Goal: Information Seeking & Learning: Learn about a topic

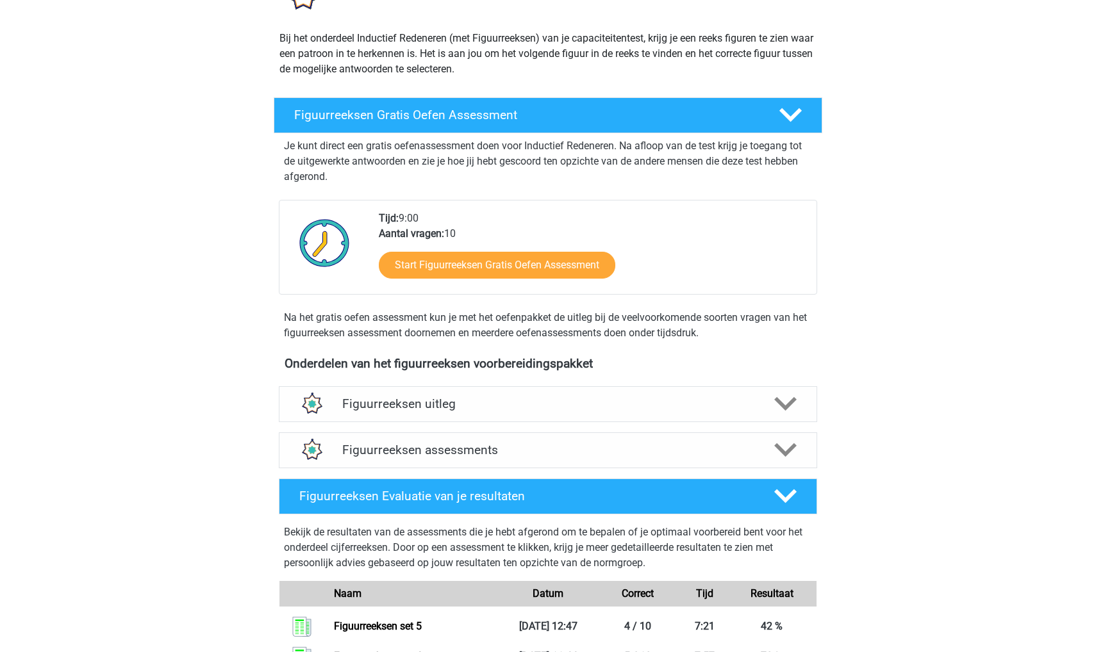
scroll to position [226, 0]
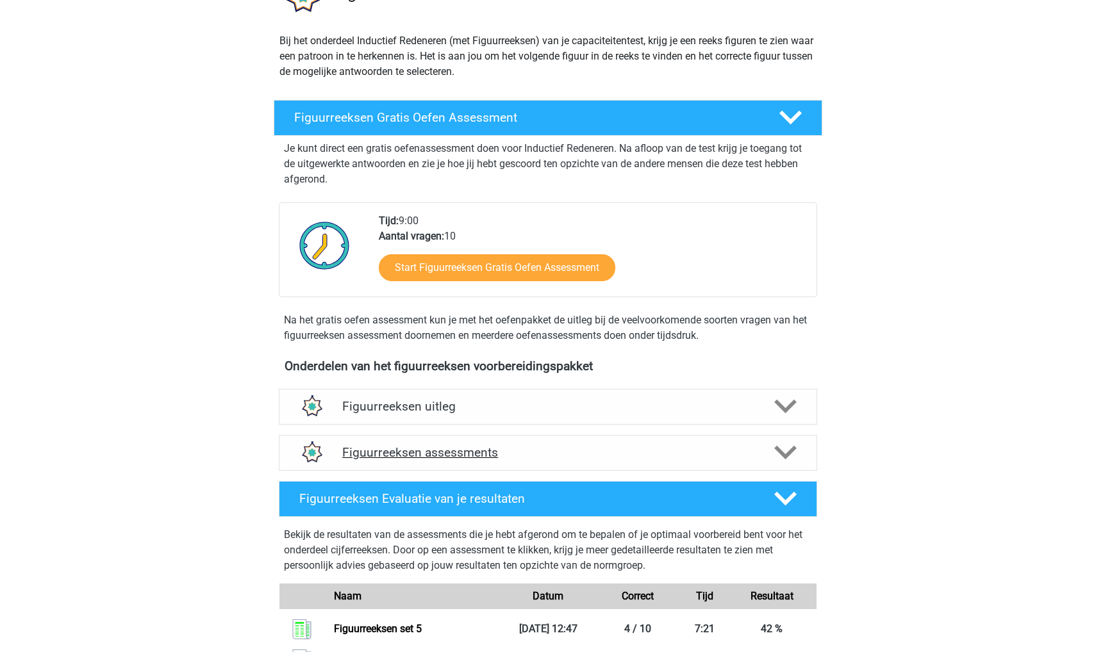
click at [487, 450] on h4 "Figuurreeksen assessments" at bounding box center [547, 452] width 411 height 15
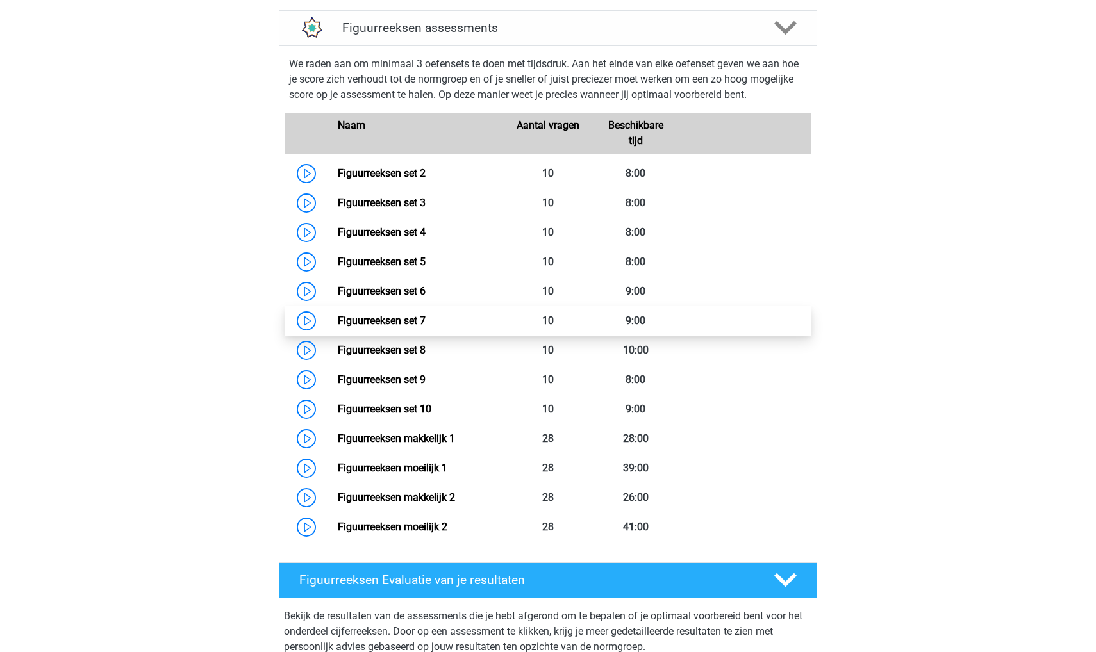
scroll to position [653, 0]
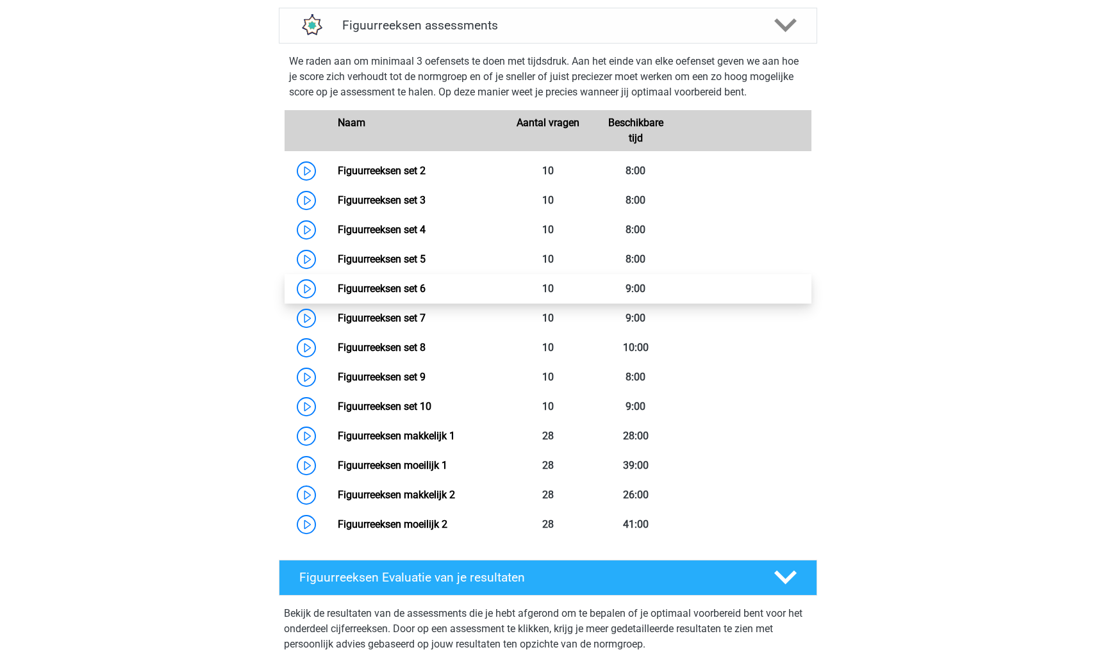
click at [425, 291] on link "Figuurreeksen set 6" at bounding box center [382, 289] width 88 height 12
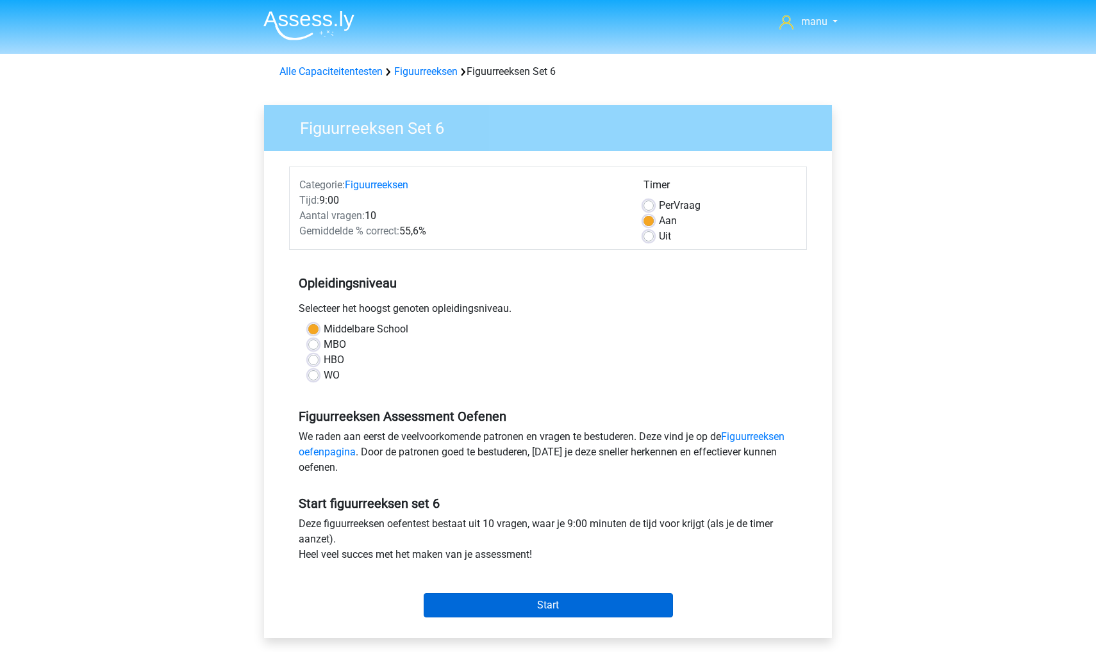
click at [504, 602] on input "Start" at bounding box center [548, 605] width 249 height 24
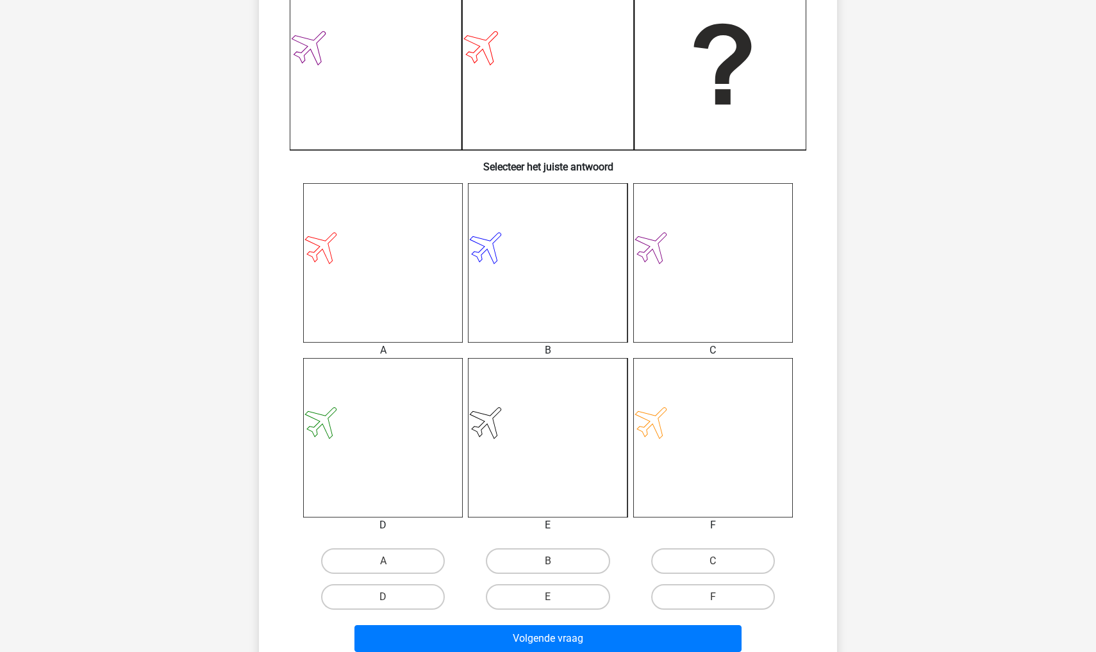
scroll to position [368, 0]
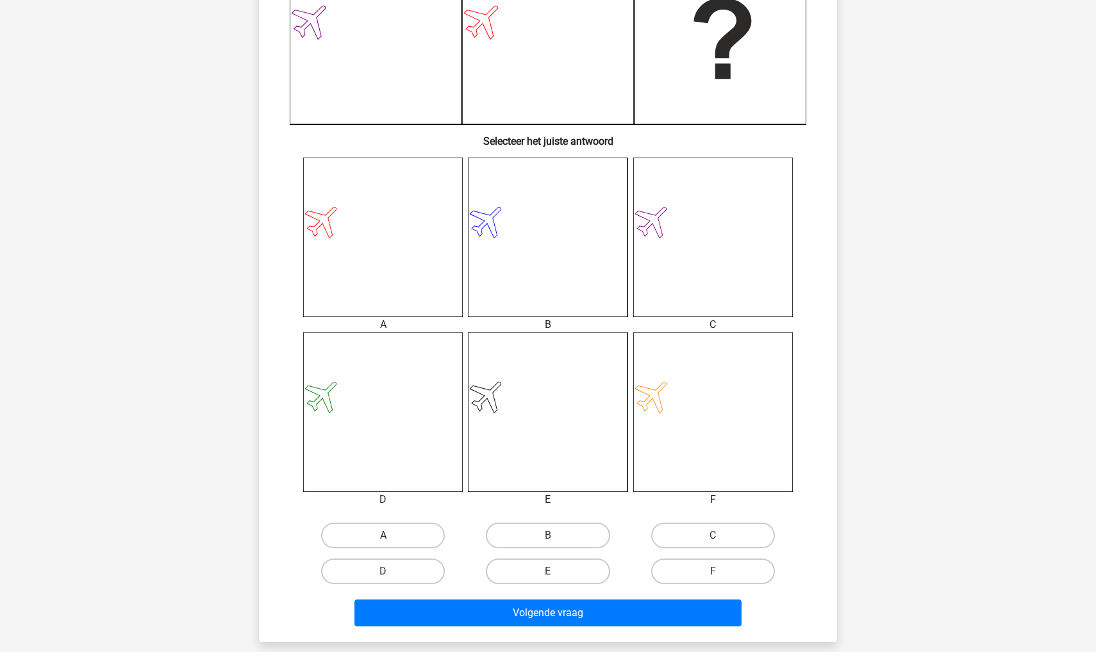
click at [374, 531] on label "A" at bounding box center [383, 536] width 124 height 26
click at [383, 536] on input "A" at bounding box center [387, 540] width 8 height 8
radio input "true"
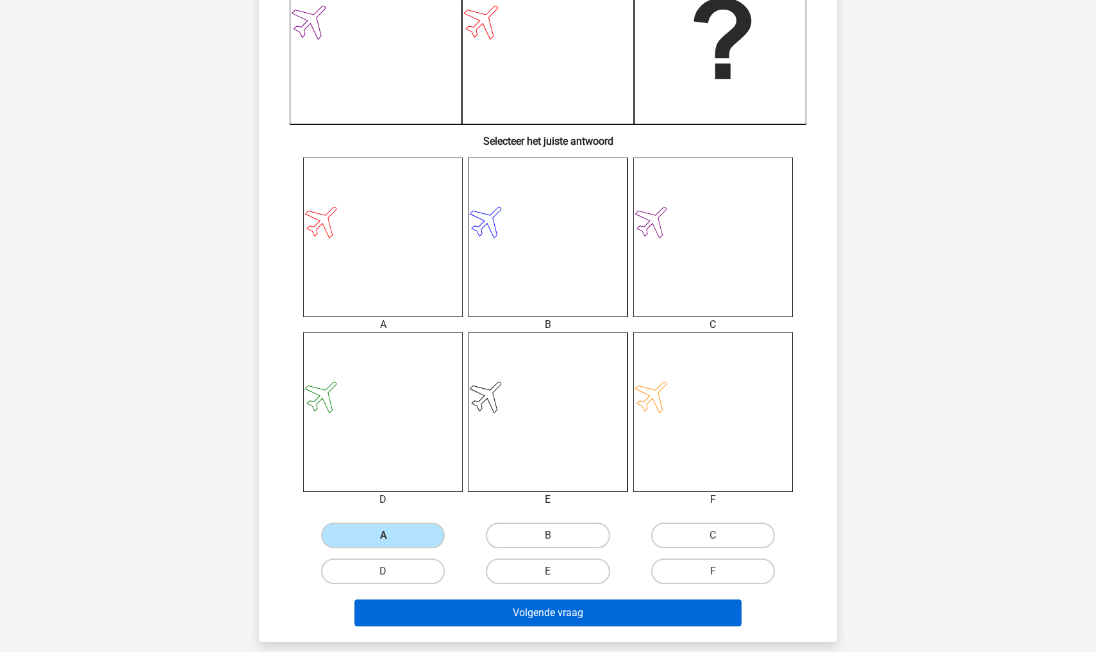
click at [442, 617] on button "Volgende vraag" at bounding box center [548, 613] width 388 height 27
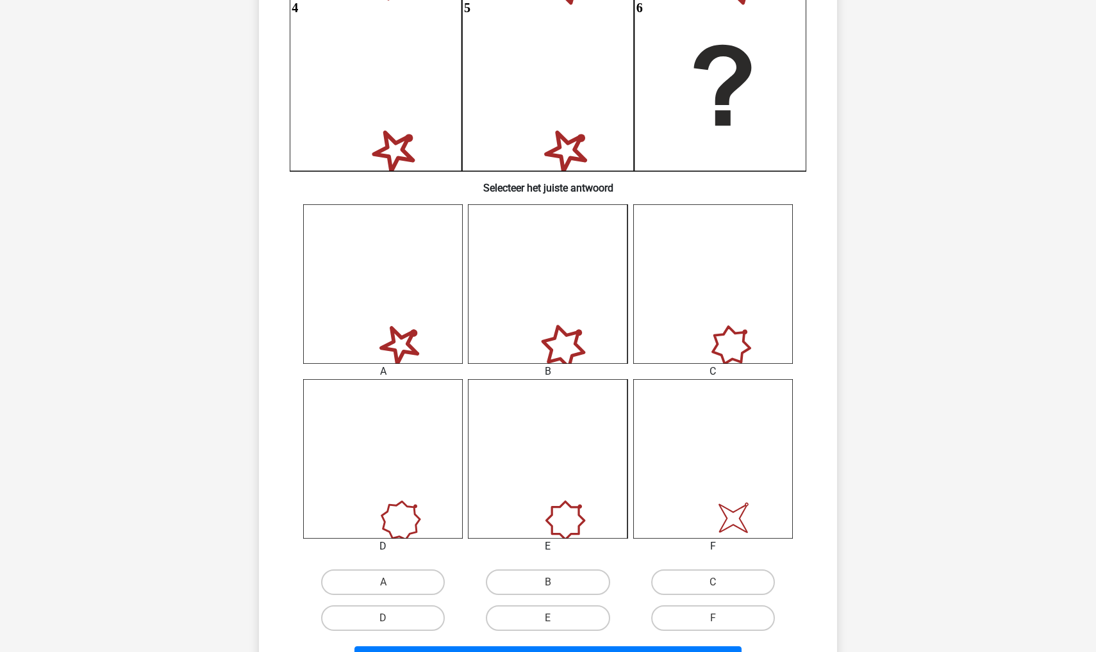
scroll to position [358, 0]
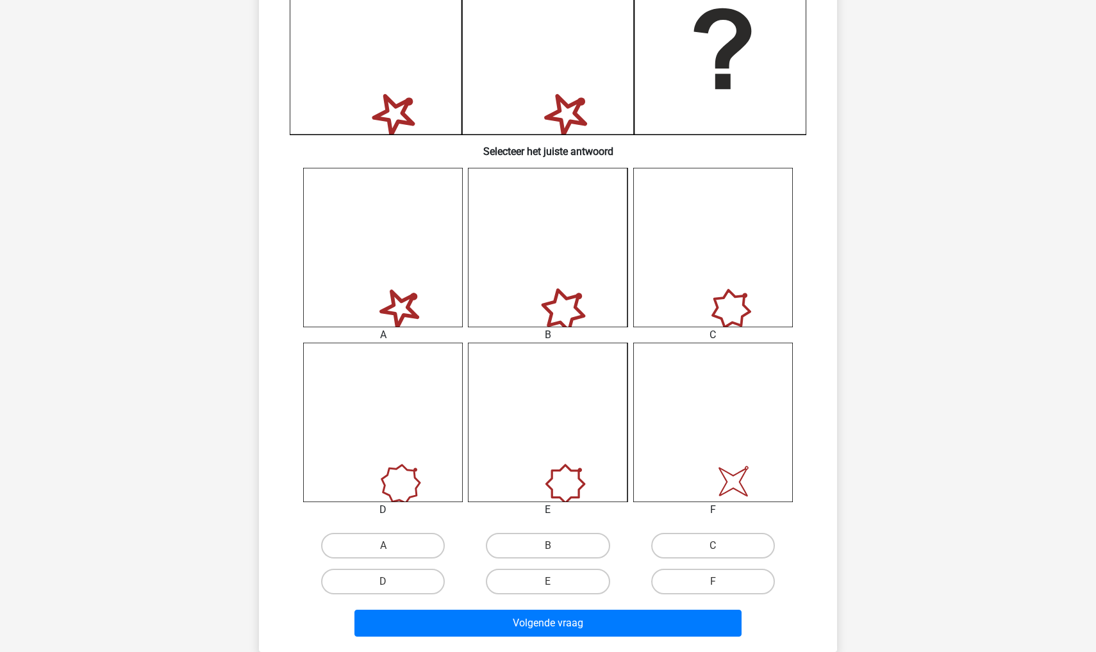
click at [548, 546] on input "B" at bounding box center [552, 550] width 8 height 8
radio input "true"
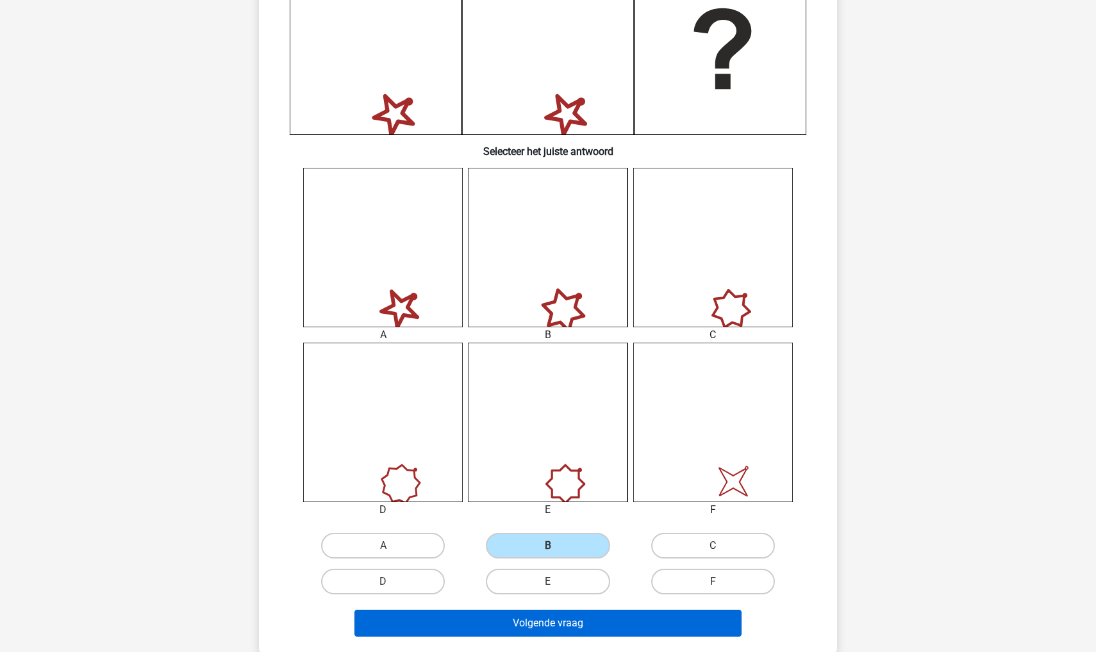
click at [503, 626] on button "Volgende vraag" at bounding box center [548, 623] width 388 height 27
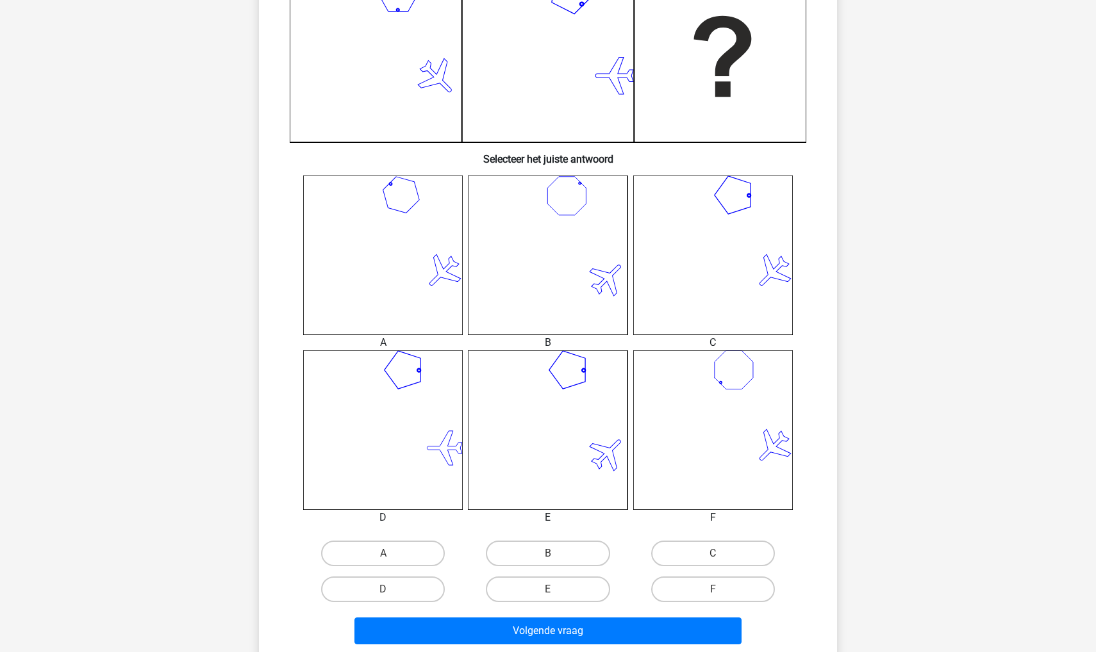
scroll to position [368, 0]
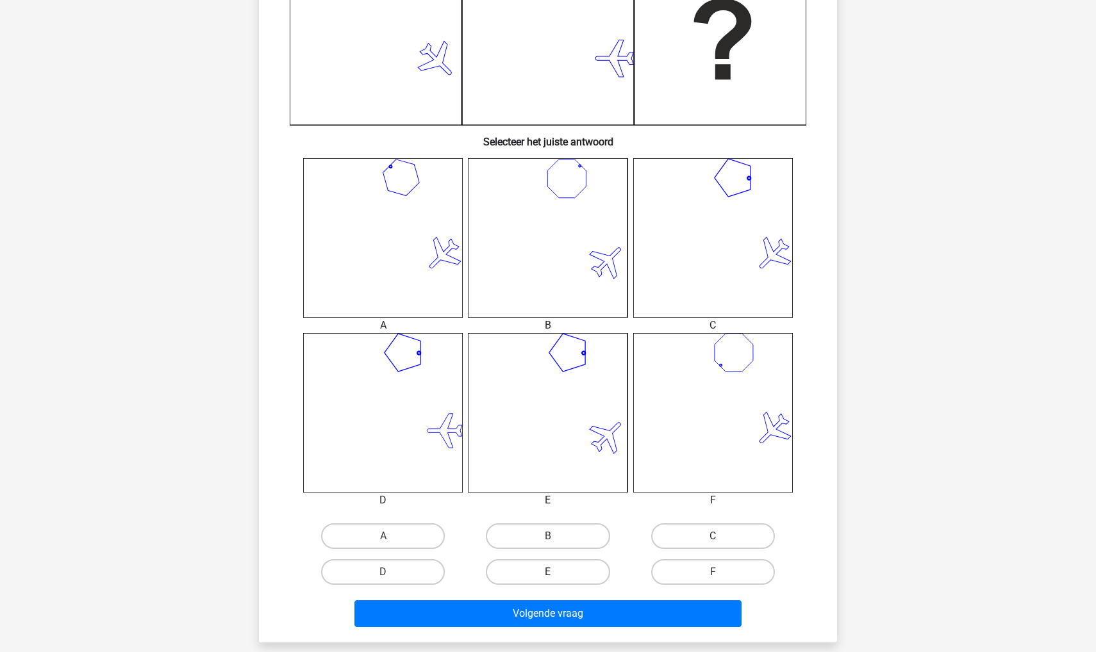
click at [537, 578] on label "E" at bounding box center [548, 572] width 124 height 26
click at [548, 578] on input "E" at bounding box center [552, 576] width 8 height 8
radio input "true"
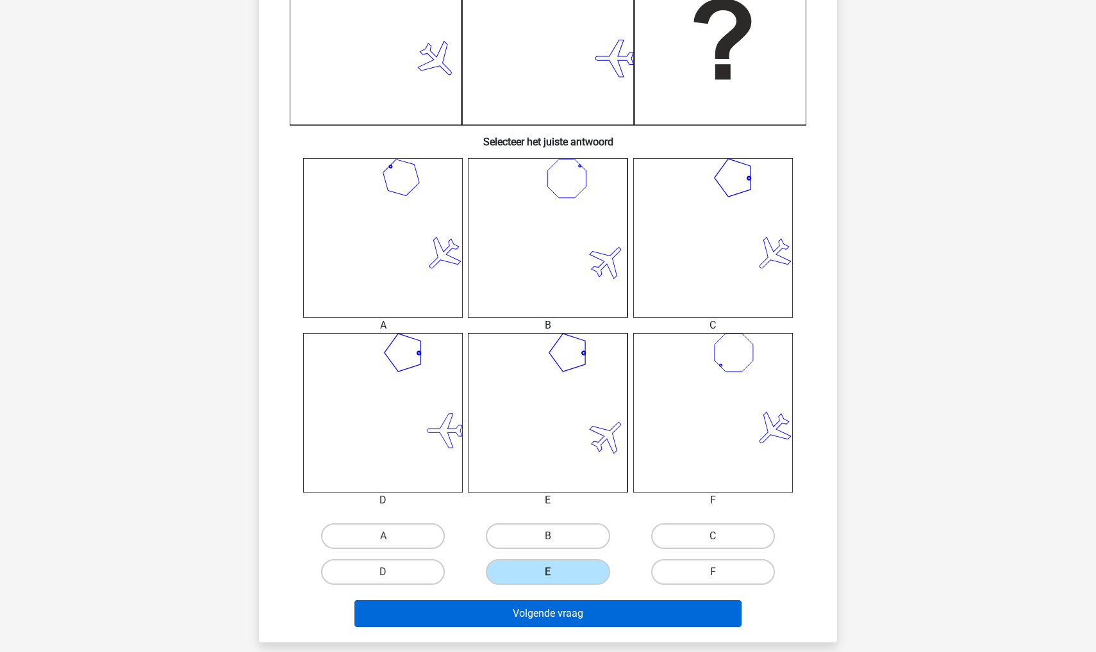
click at [527, 616] on button "Volgende vraag" at bounding box center [548, 613] width 388 height 27
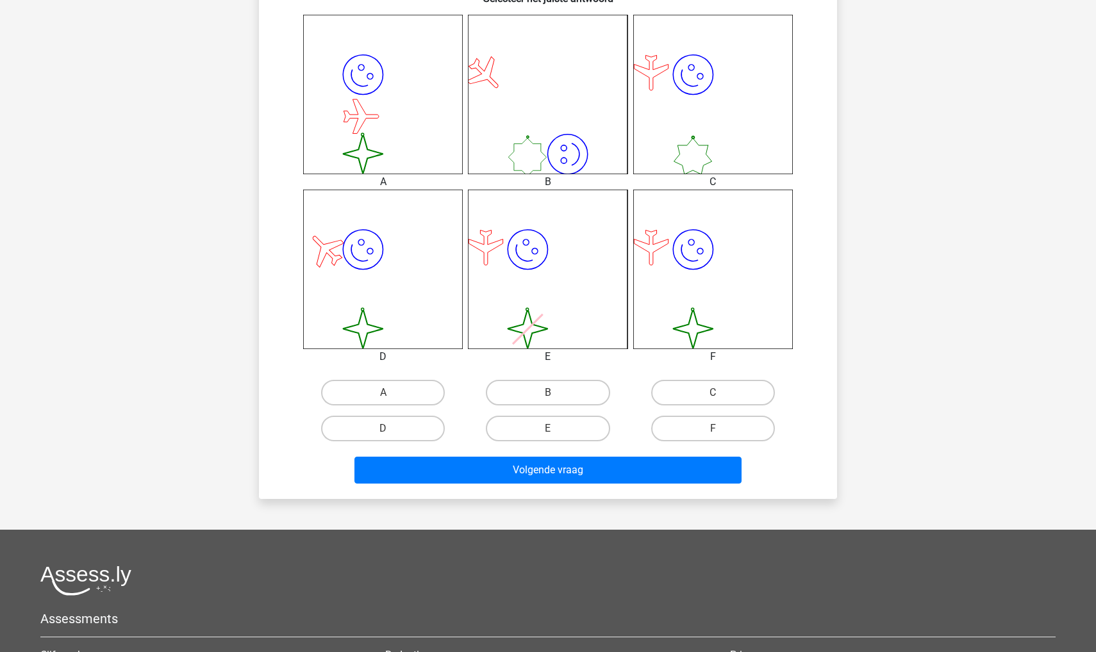
scroll to position [554, 0]
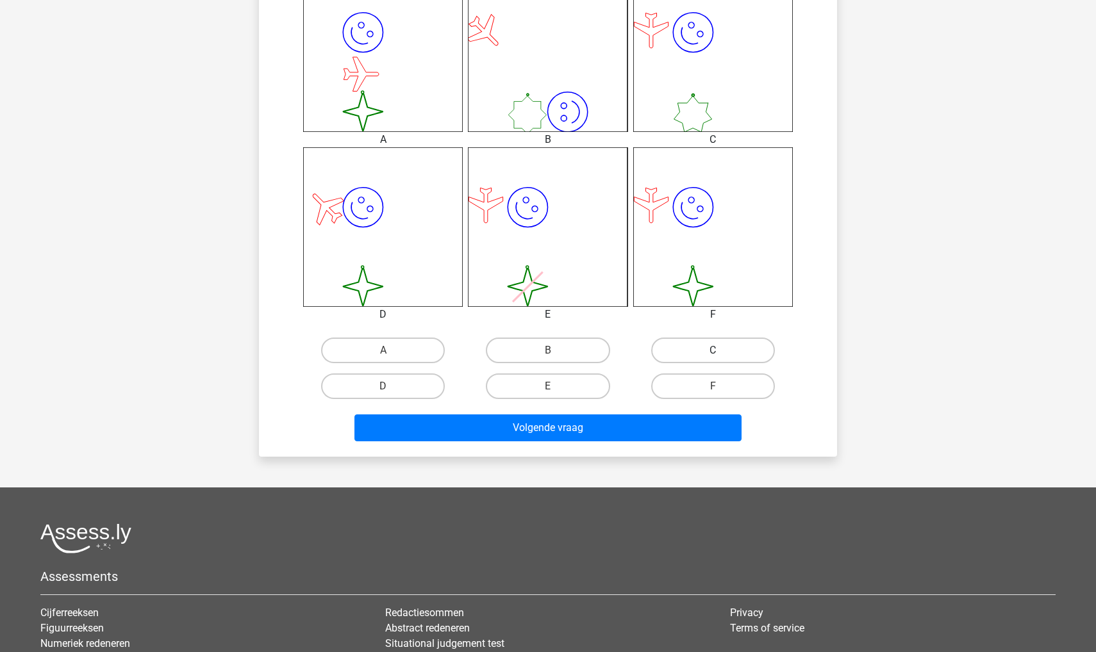
click at [697, 349] on label "C" at bounding box center [713, 351] width 124 height 26
click at [713, 350] on input "C" at bounding box center [717, 354] width 8 height 8
radio input "true"
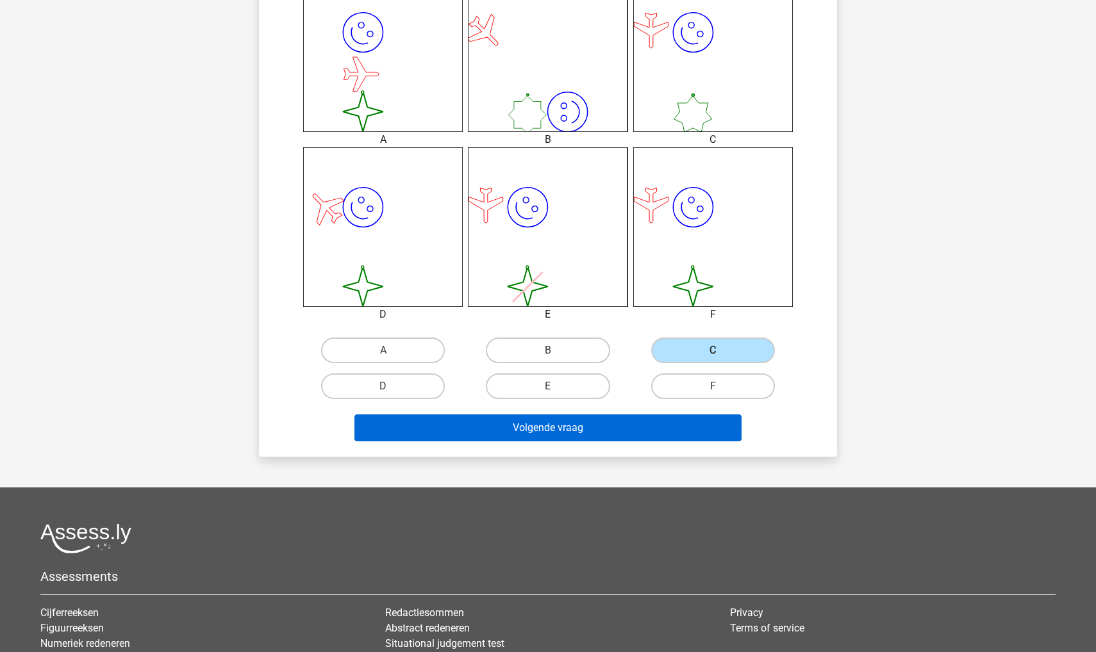
click at [630, 418] on button "Volgende vraag" at bounding box center [548, 428] width 388 height 27
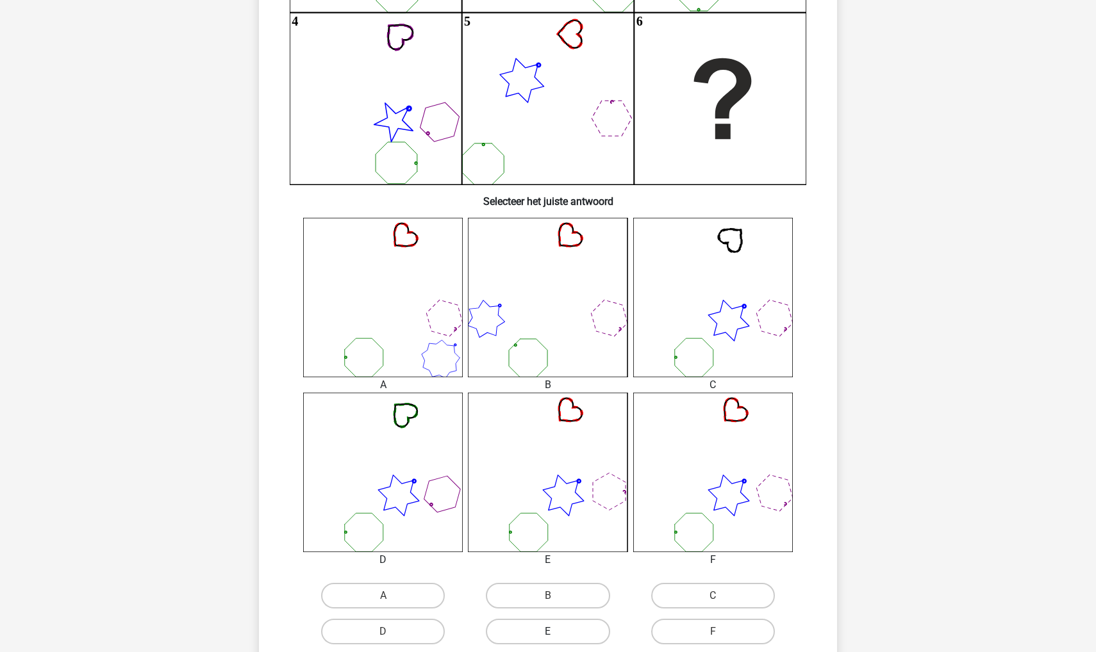
scroll to position [329, 0]
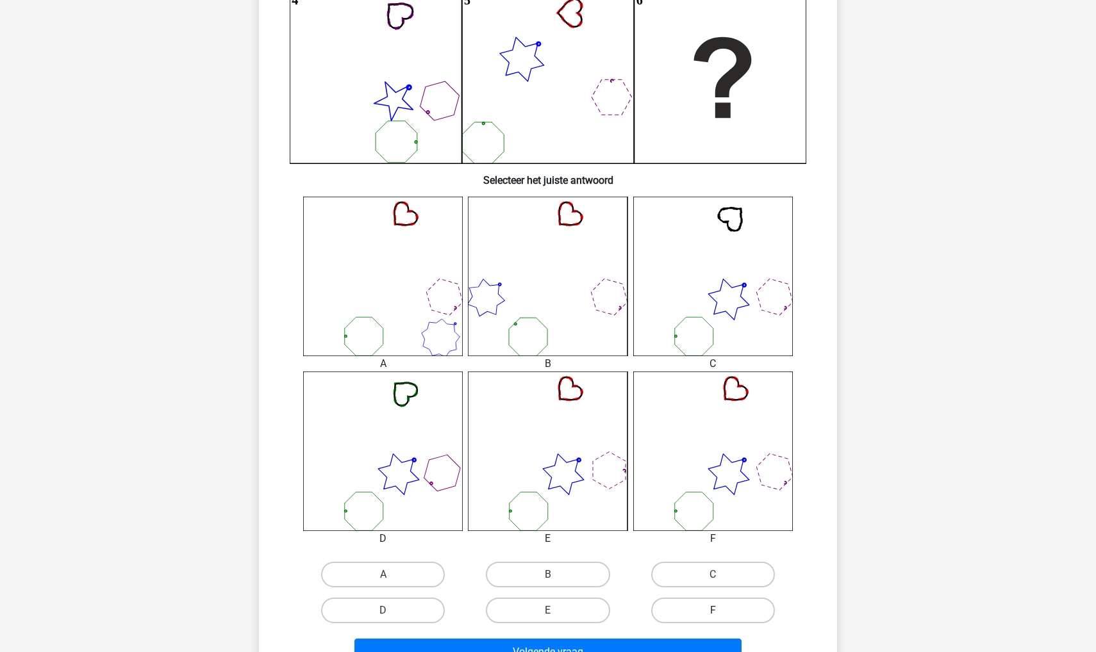
click at [679, 603] on label "F" at bounding box center [713, 611] width 124 height 26
click at [713, 611] on input "F" at bounding box center [717, 615] width 8 height 8
radio input "true"
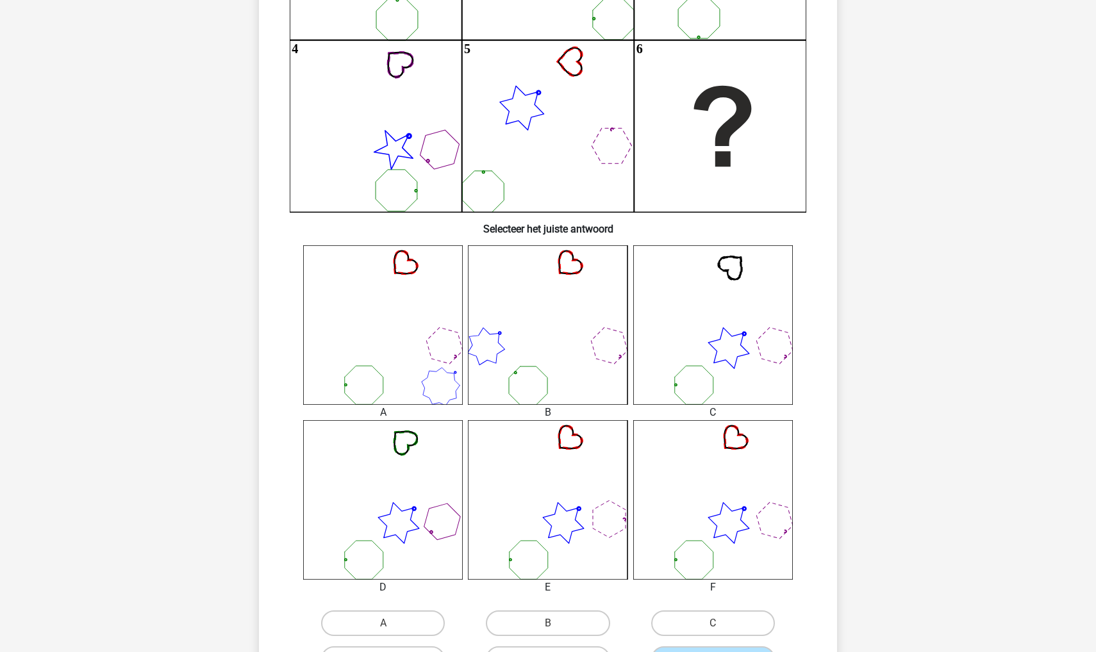
scroll to position [286, 1]
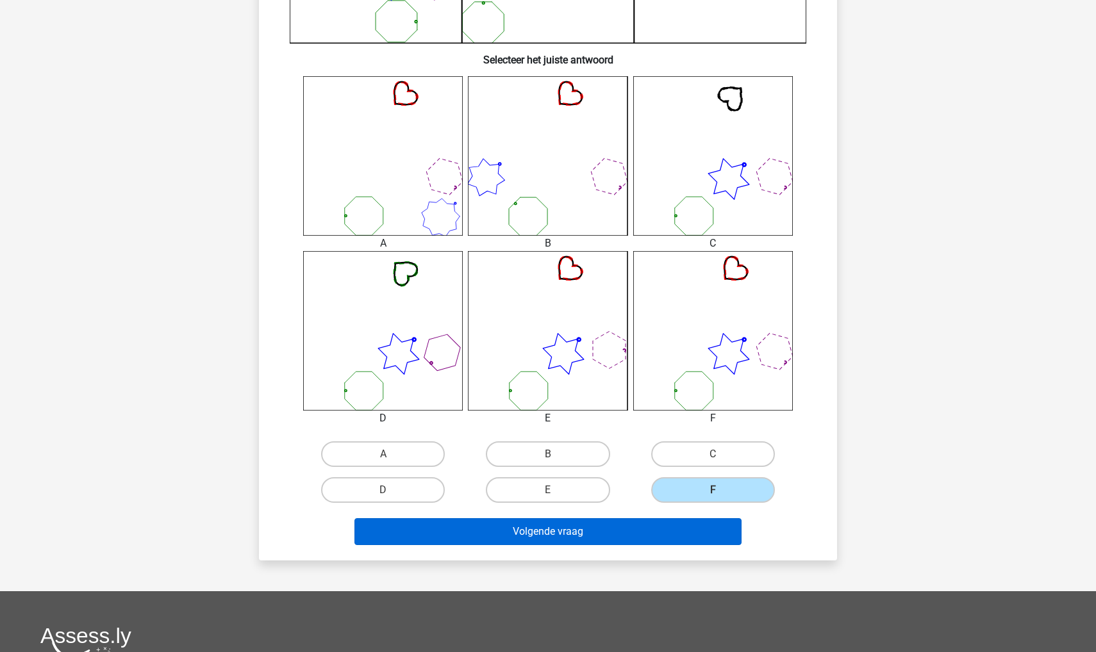
click at [514, 531] on button "Volgende vraag" at bounding box center [548, 531] width 388 height 27
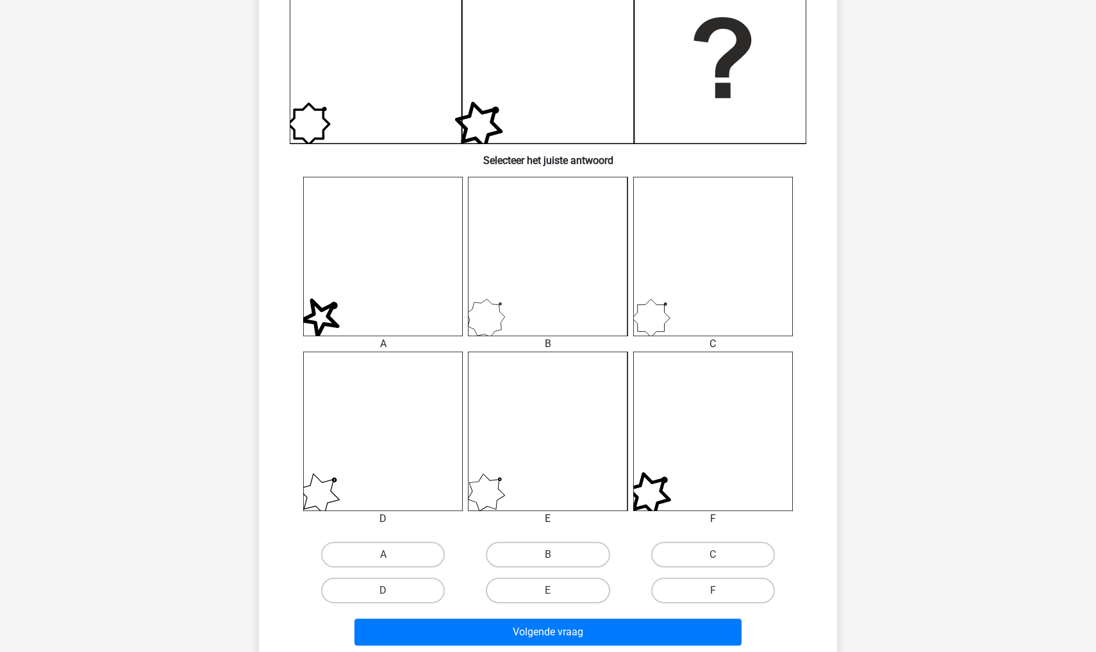
scroll to position [356, 0]
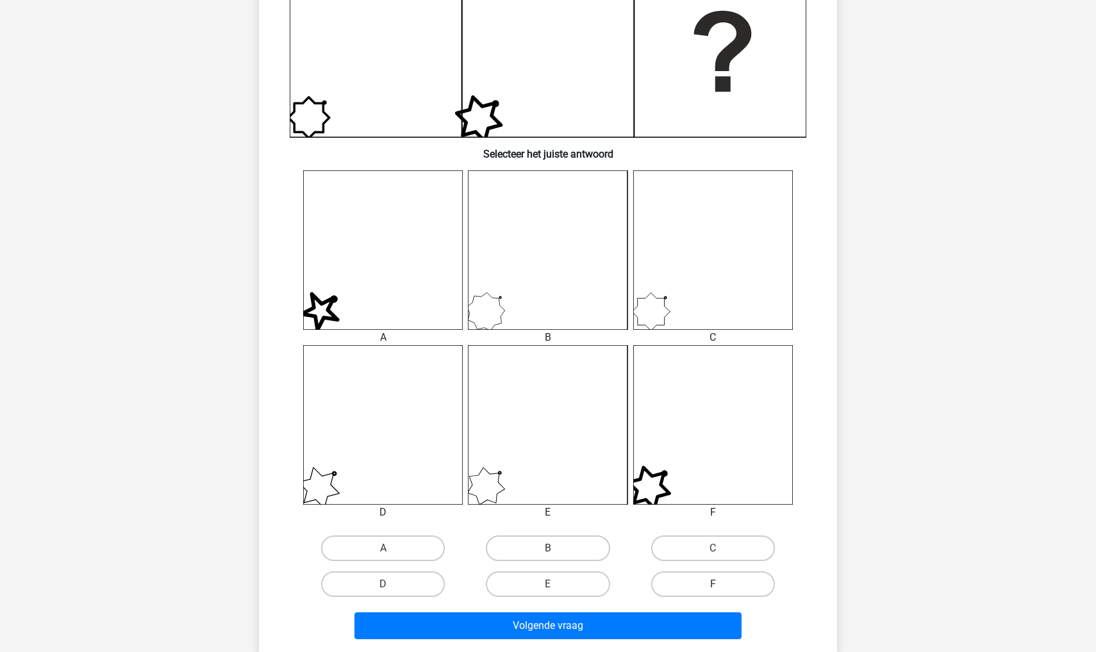
click at [670, 578] on label "F" at bounding box center [713, 585] width 124 height 26
click at [713, 584] on input "F" at bounding box center [717, 588] width 8 height 8
radio input "true"
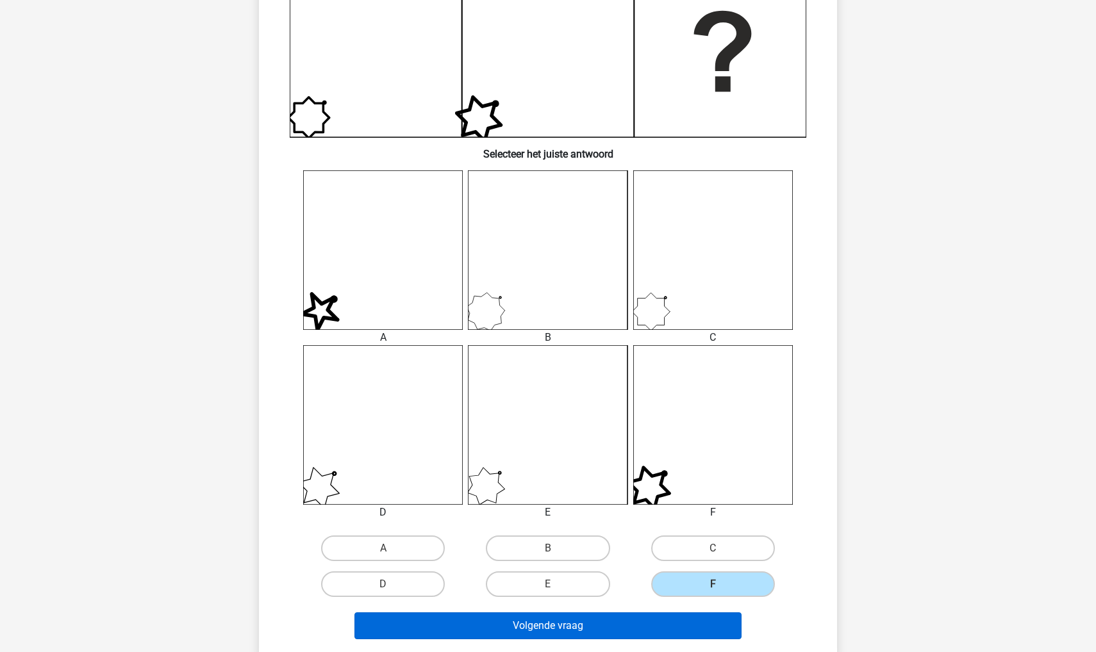
click at [641, 621] on button "Volgende vraag" at bounding box center [548, 626] width 388 height 27
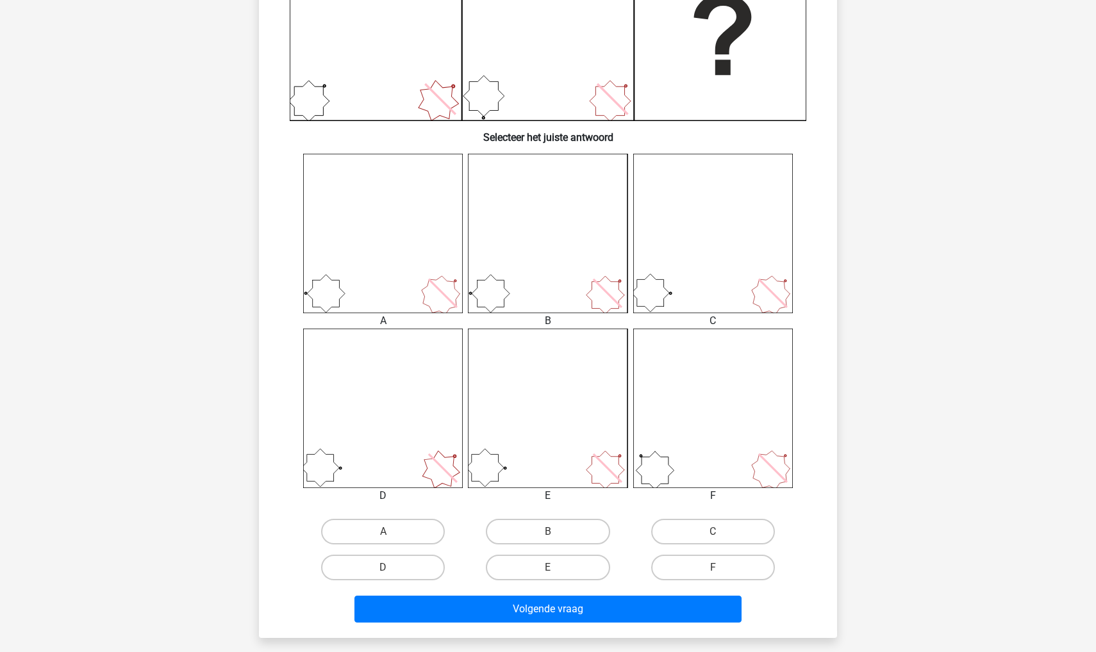
scroll to position [434, 0]
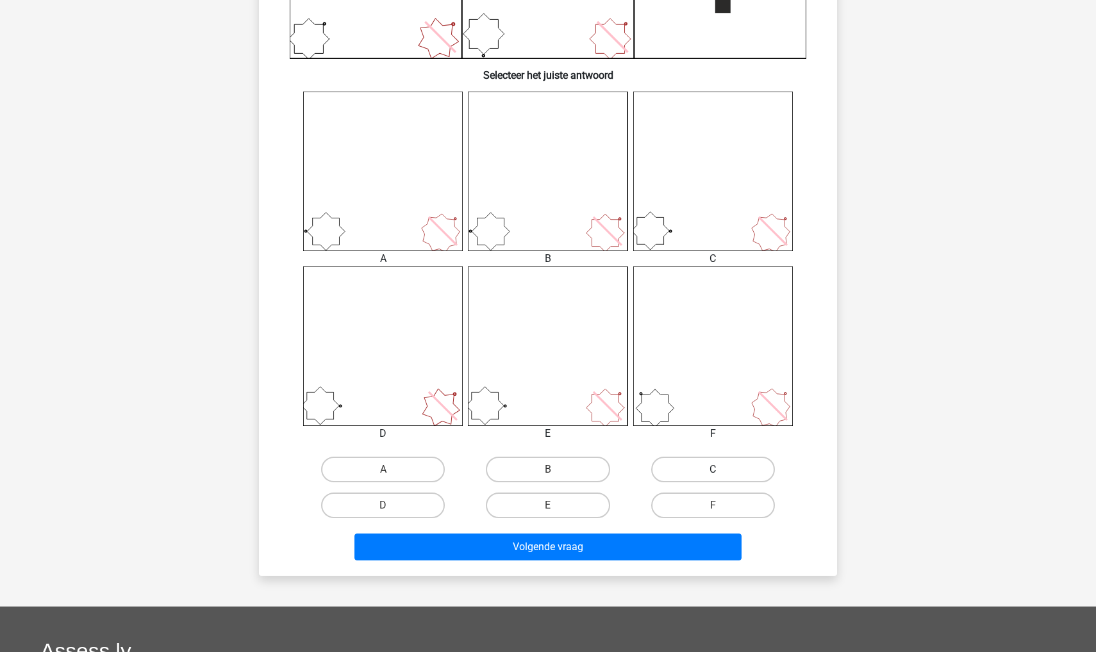
click at [672, 465] on label "C" at bounding box center [713, 470] width 124 height 26
click at [713, 470] on input "C" at bounding box center [717, 474] width 8 height 8
radio input "true"
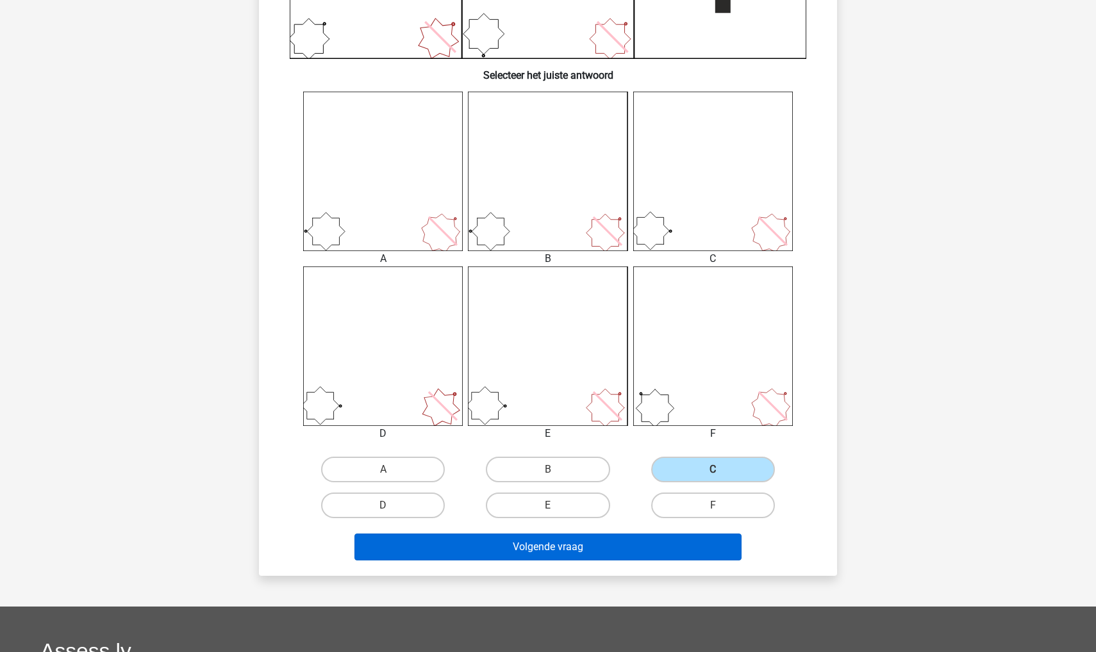
click at [602, 543] on button "Volgende vraag" at bounding box center [548, 547] width 388 height 27
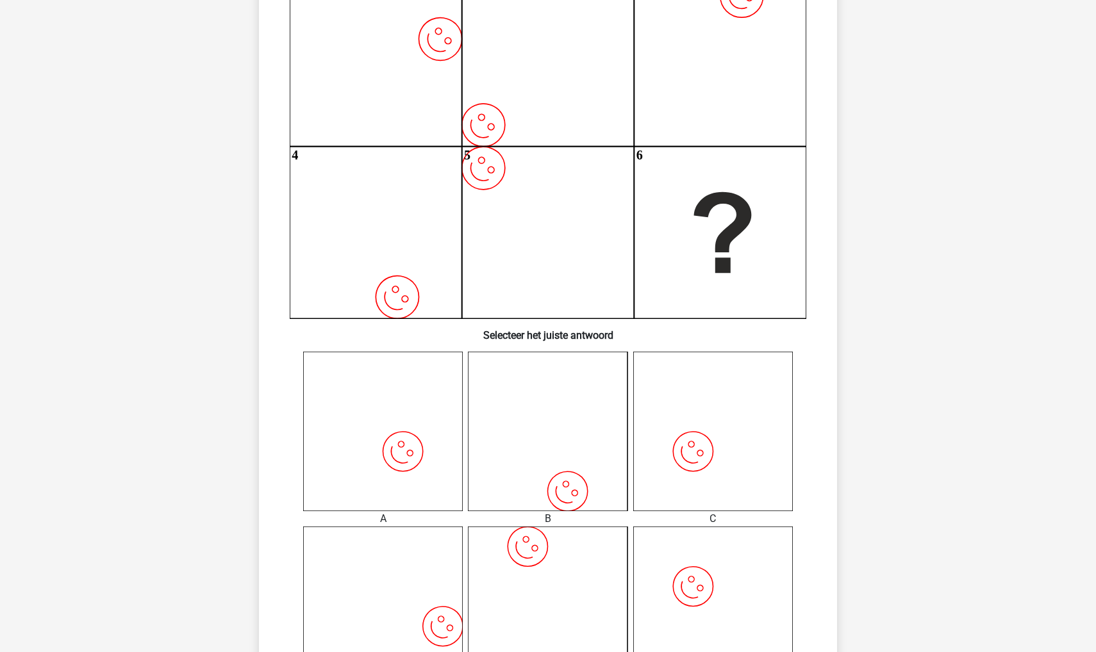
scroll to position [229, 0]
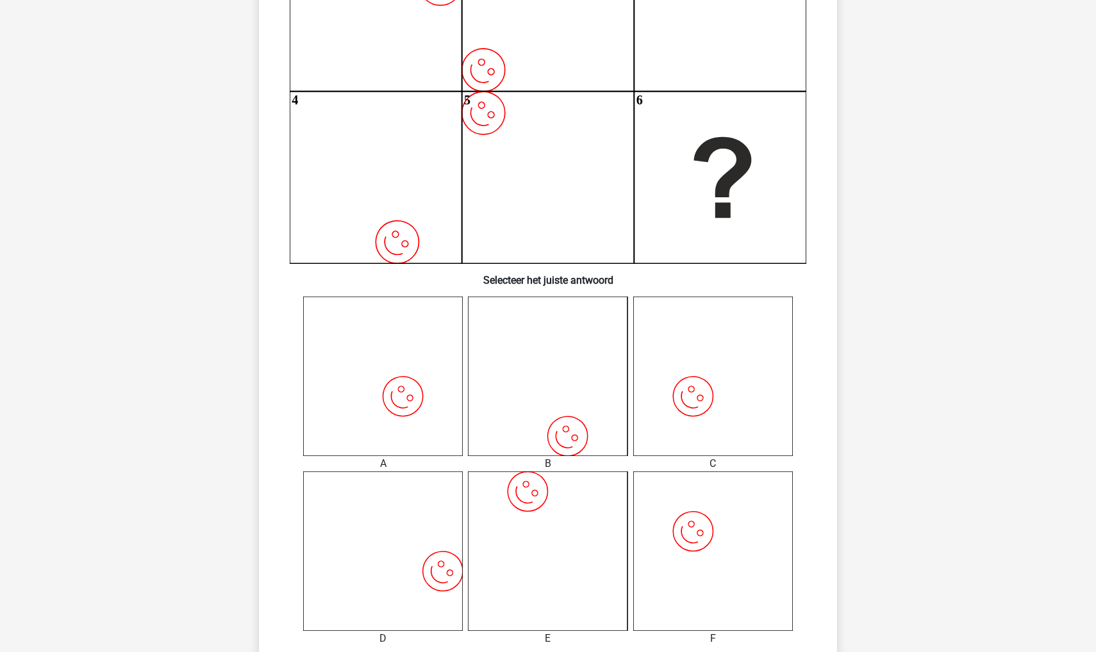
click at [748, 460] on div "C" at bounding box center [712, 463] width 179 height 15
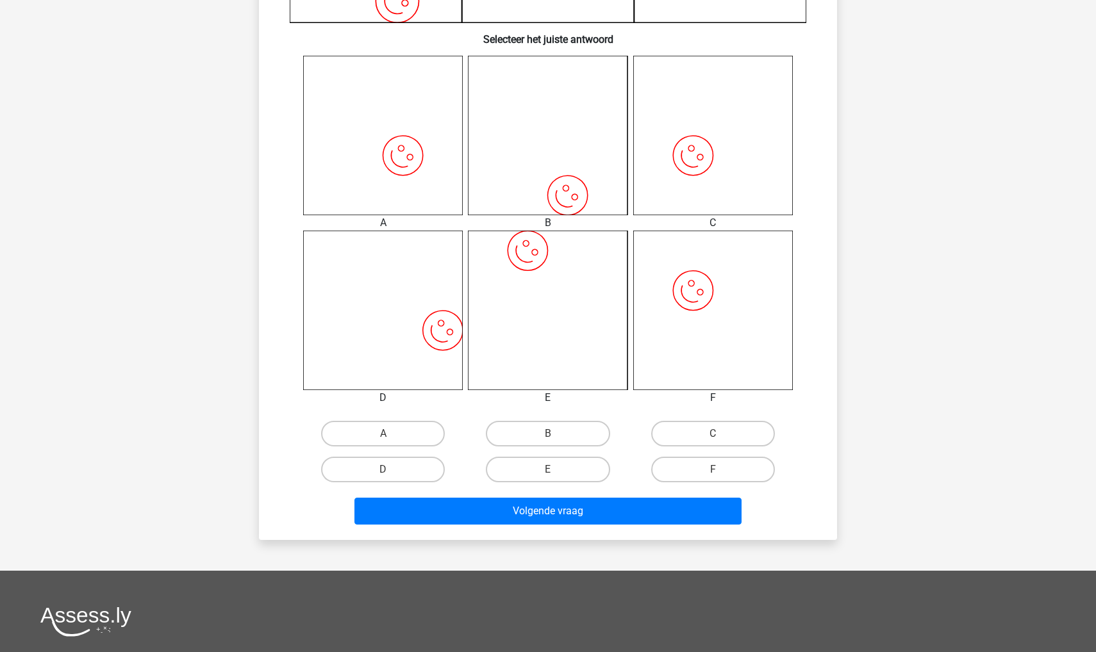
scroll to position [463, 0]
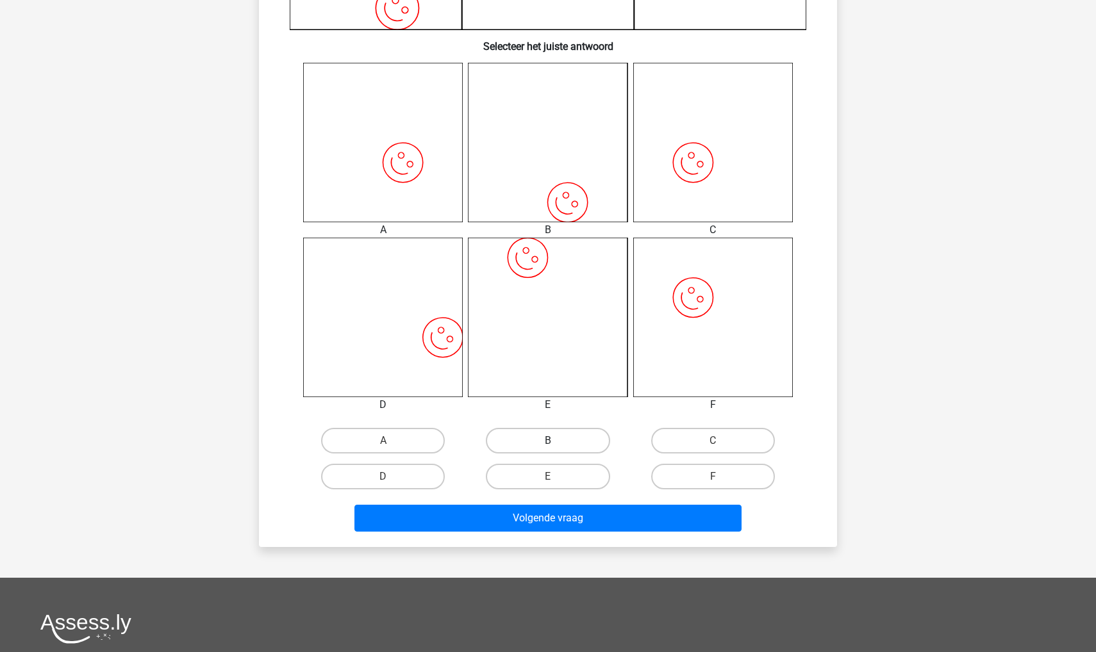
click at [523, 446] on label "B" at bounding box center [548, 441] width 124 height 26
click at [548, 446] on input "B" at bounding box center [552, 445] width 8 height 8
radio input "true"
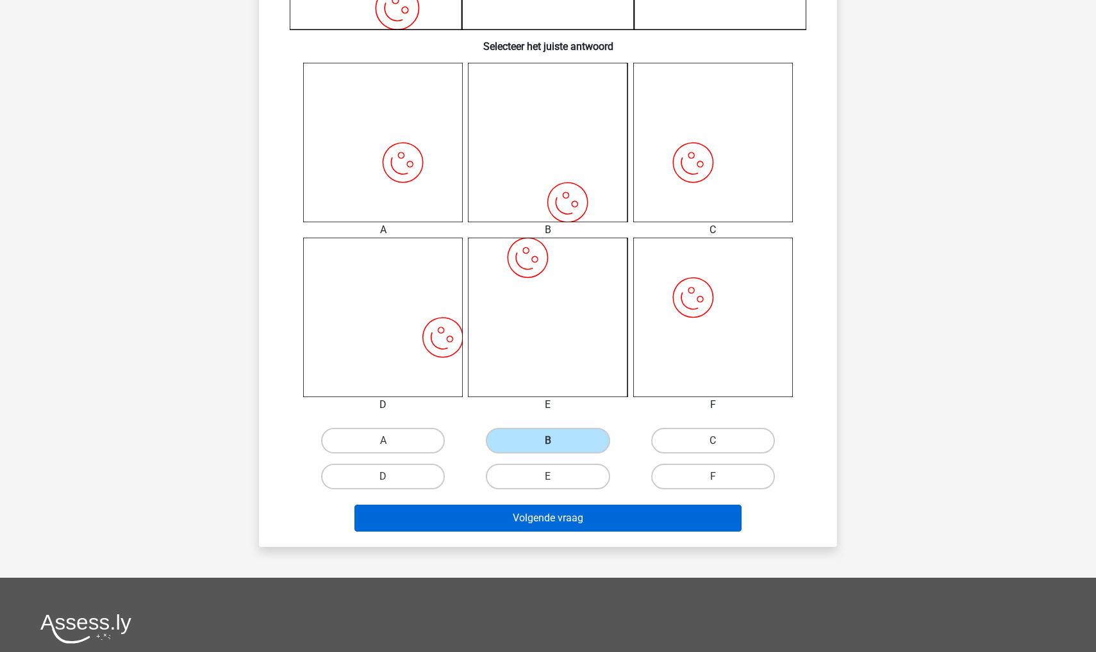
click at [527, 513] on button "Volgende vraag" at bounding box center [548, 518] width 388 height 27
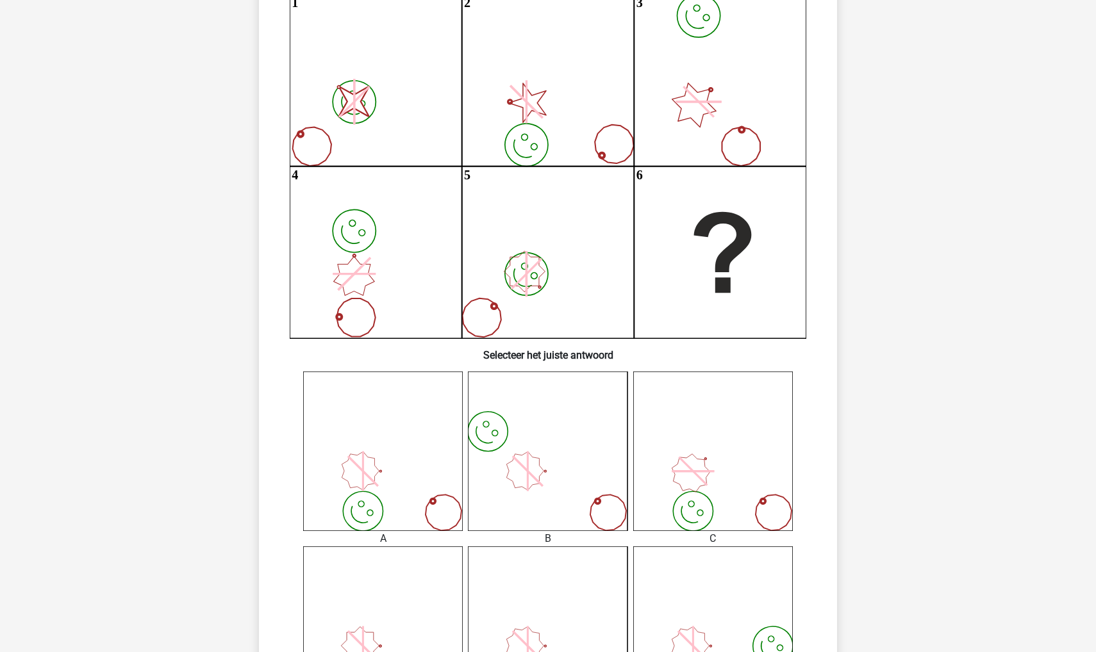
scroll to position [154, 0]
click at [445, 358] on h6 "Selecteer het juiste antwoord" at bounding box center [547, 350] width 537 height 22
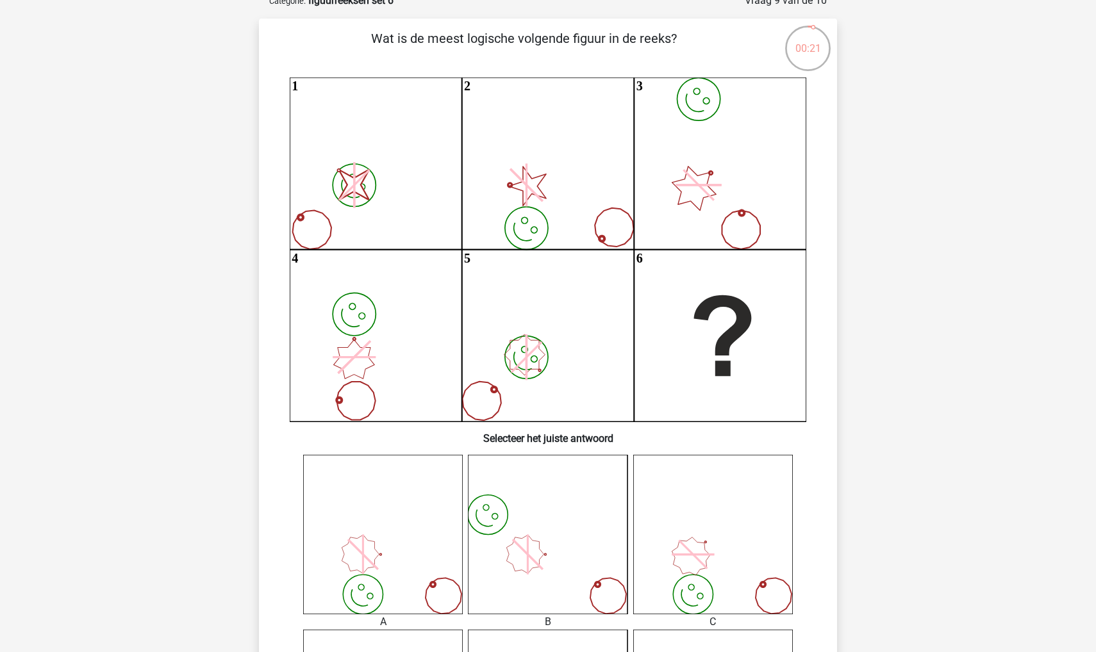
scroll to position [0, 0]
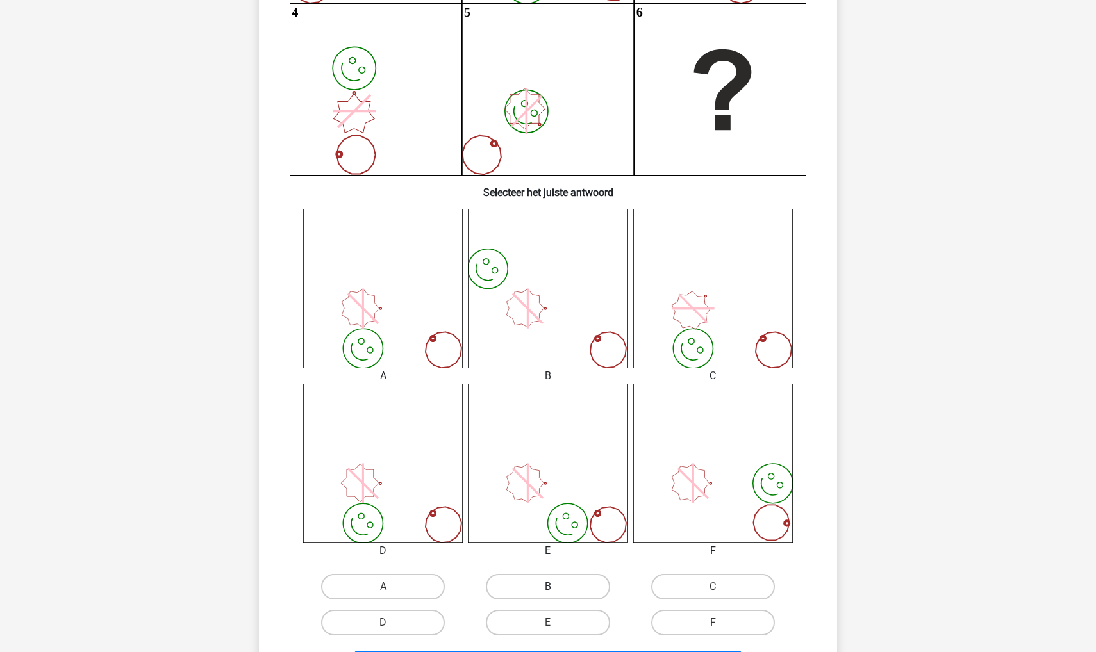
click at [559, 582] on label "B" at bounding box center [548, 587] width 124 height 26
click at [556, 587] on input "B" at bounding box center [552, 591] width 8 height 8
radio input "true"
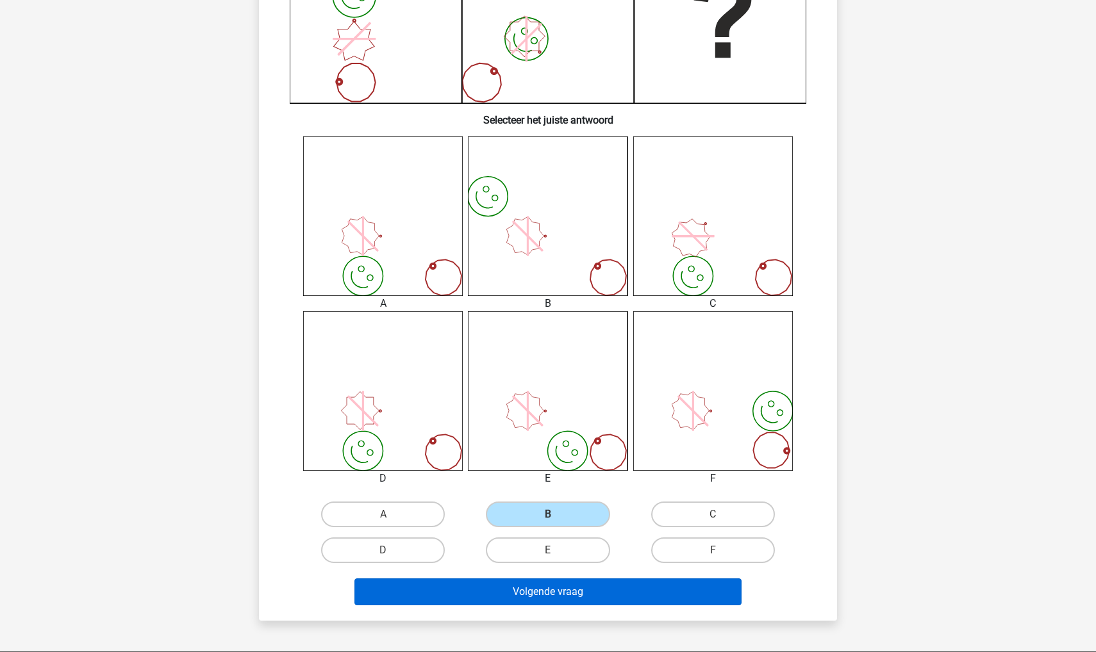
click at [552, 595] on button "Volgende vraag" at bounding box center [548, 592] width 388 height 27
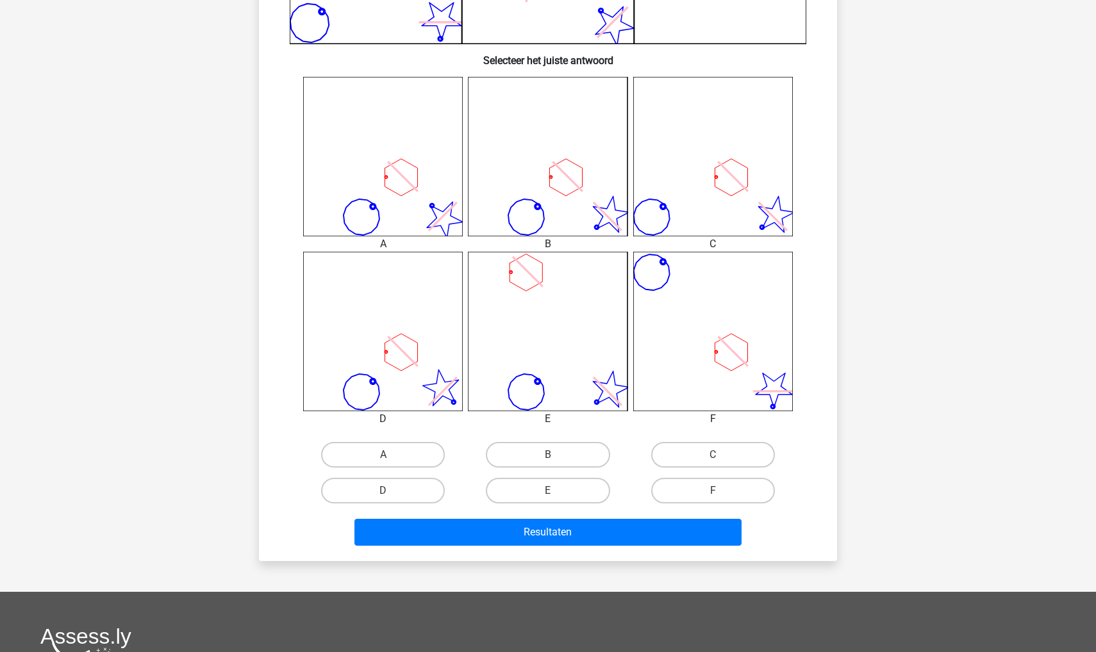
scroll to position [452, 0]
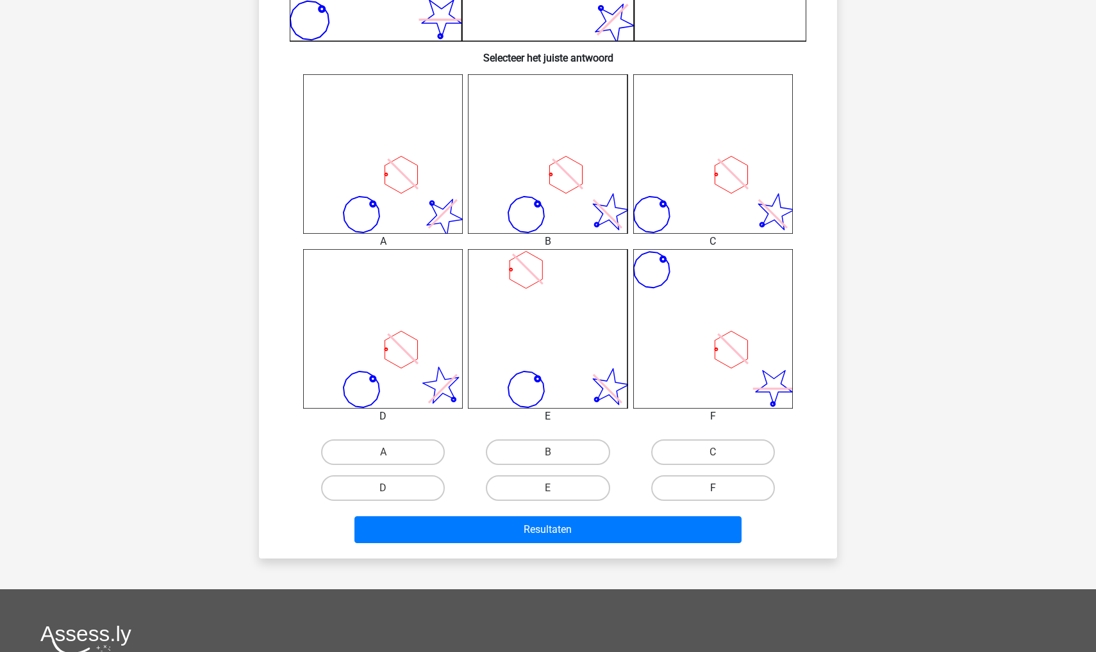
click at [667, 490] on label "F" at bounding box center [713, 488] width 124 height 26
click at [713, 490] on input "F" at bounding box center [717, 492] width 8 height 8
radio input "true"
click at [643, 516] on div "Resultaten" at bounding box center [547, 527] width 537 height 42
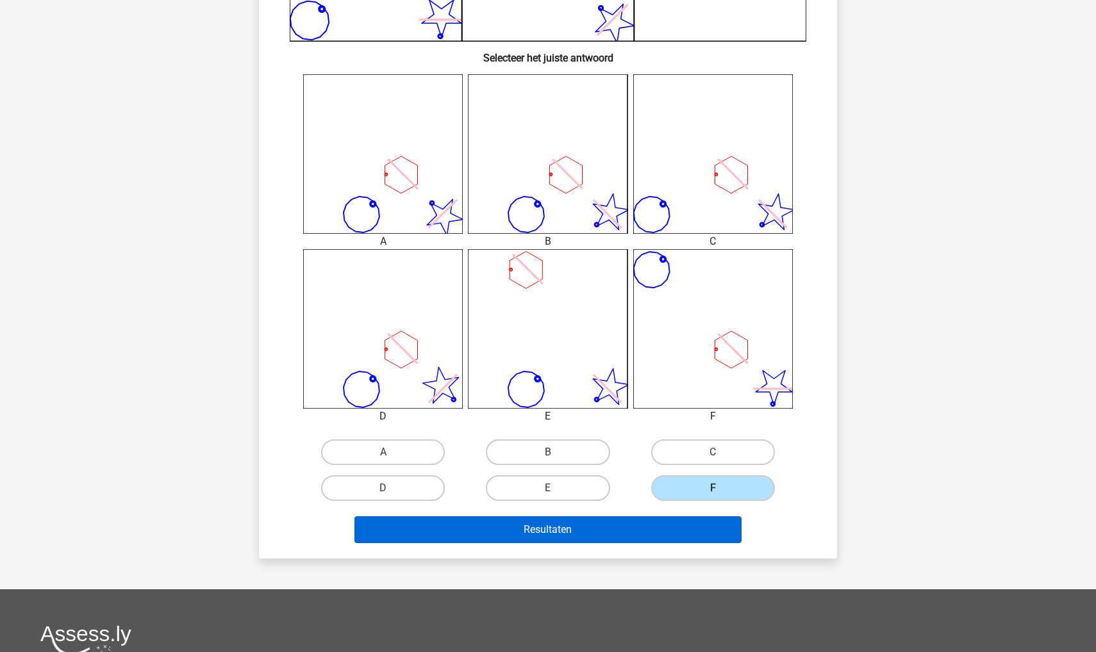
click at [638, 525] on button "Resultaten" at bounding box center [548, 529] width 388 height 27
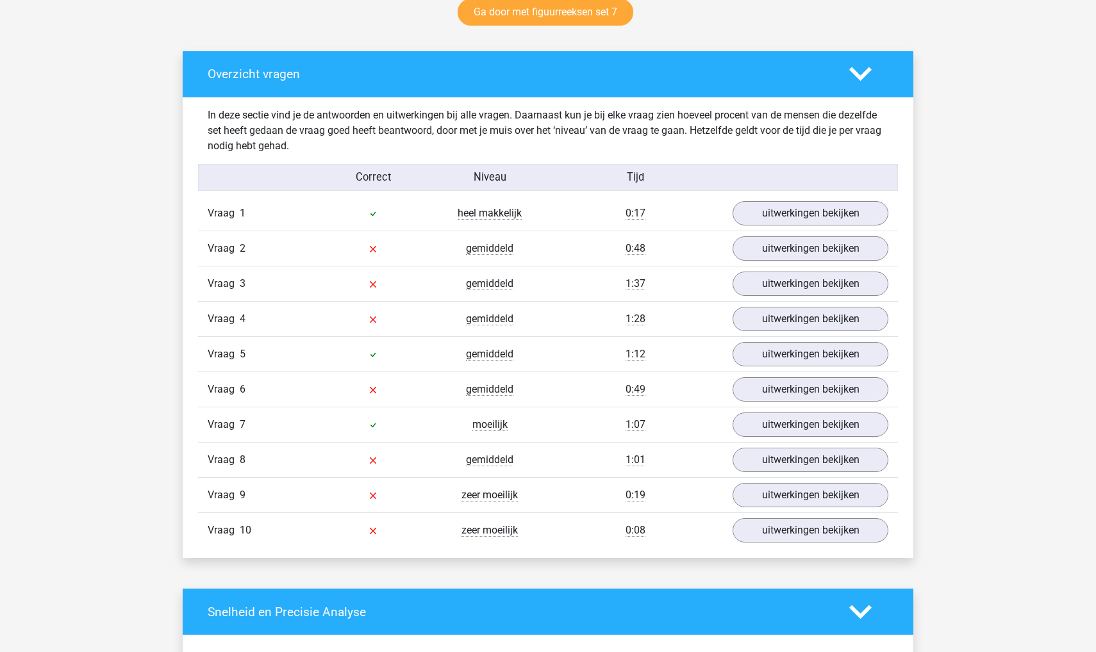
scroll to position [687, 0]
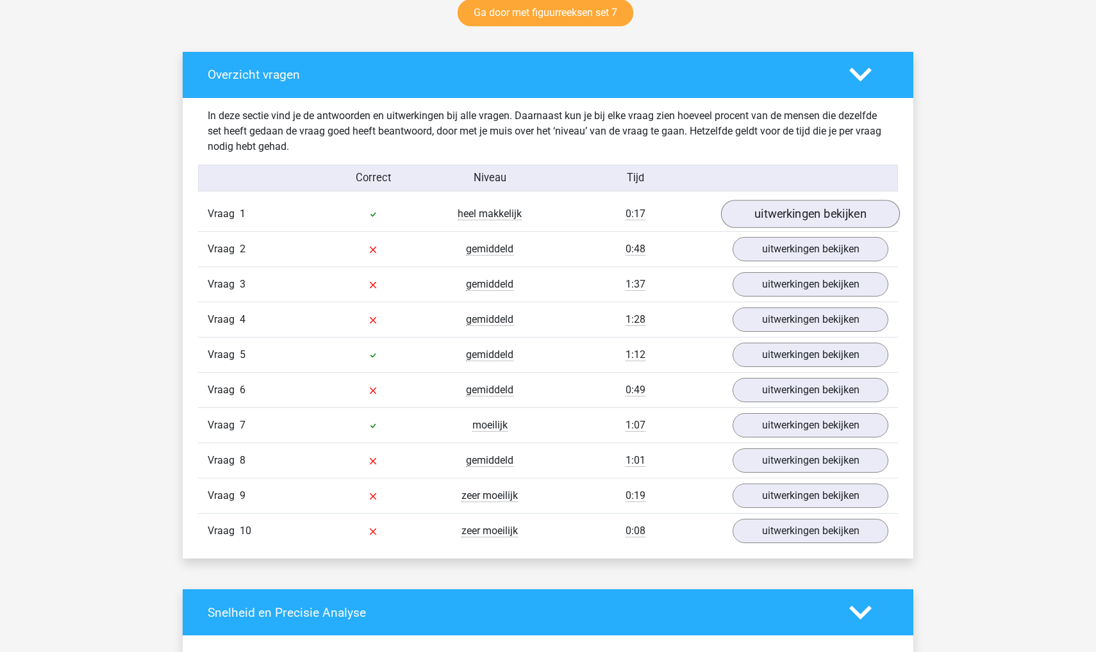
click at [809, 211] on link "uitwerkingen bekijken" at bounding box center [810, 215] width 179 height 28
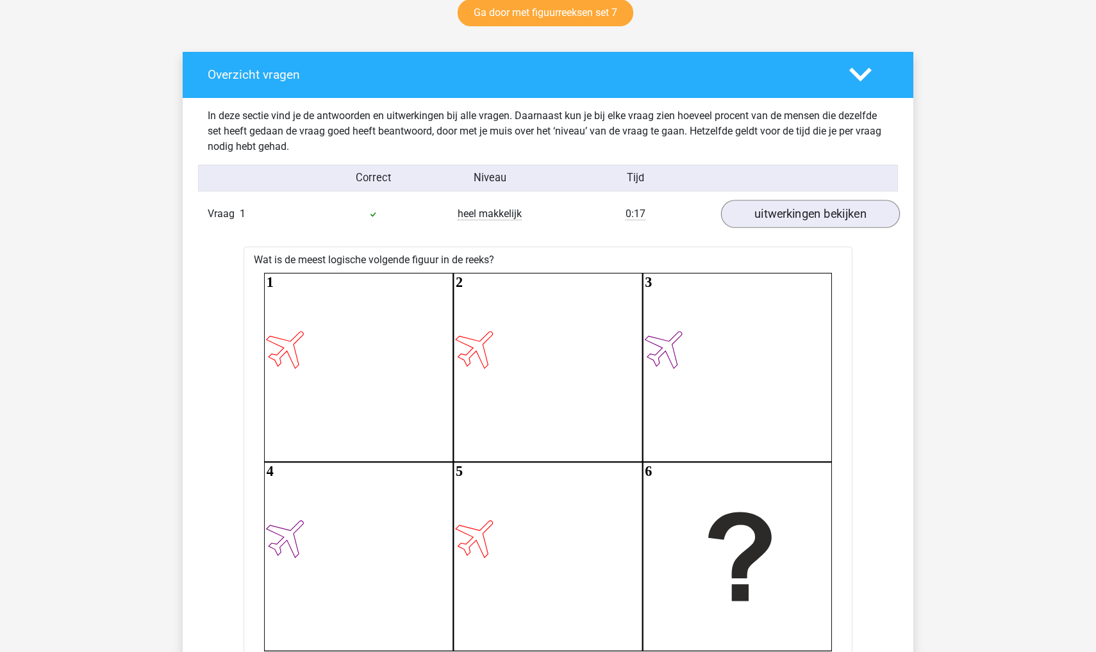
click at [809, 211] on link "uitwerkingen bekijken" at bounding box center [810, 215] width 179 height 28
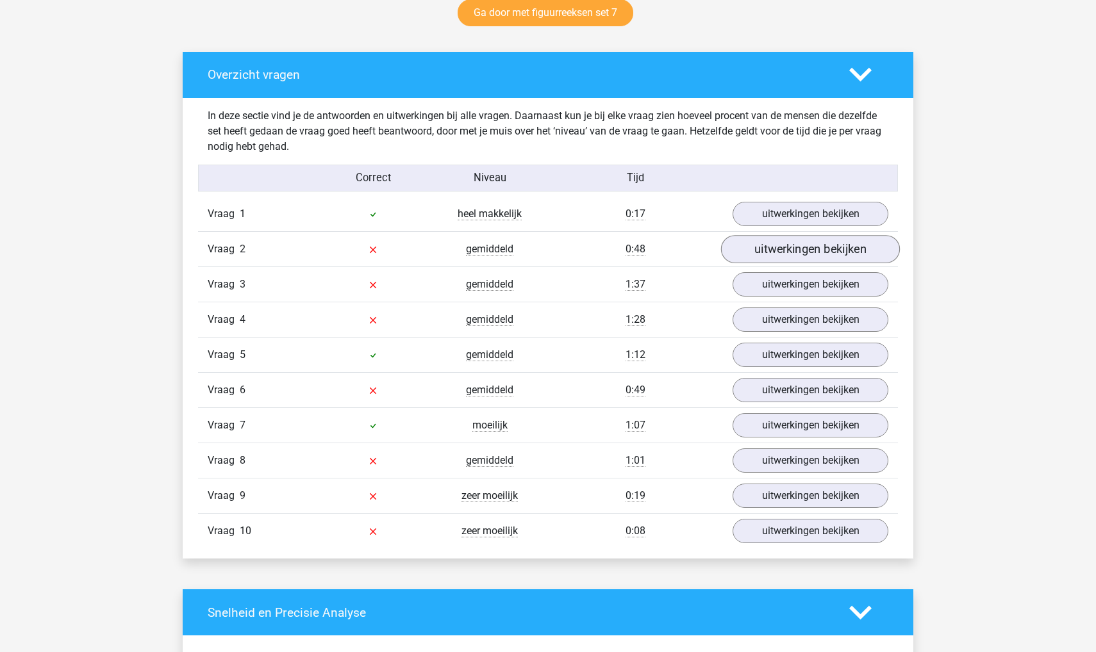
click at [795, 248] on link "uitwerkingen bekijken" at bounding box center [810, 250] width 179 height 28
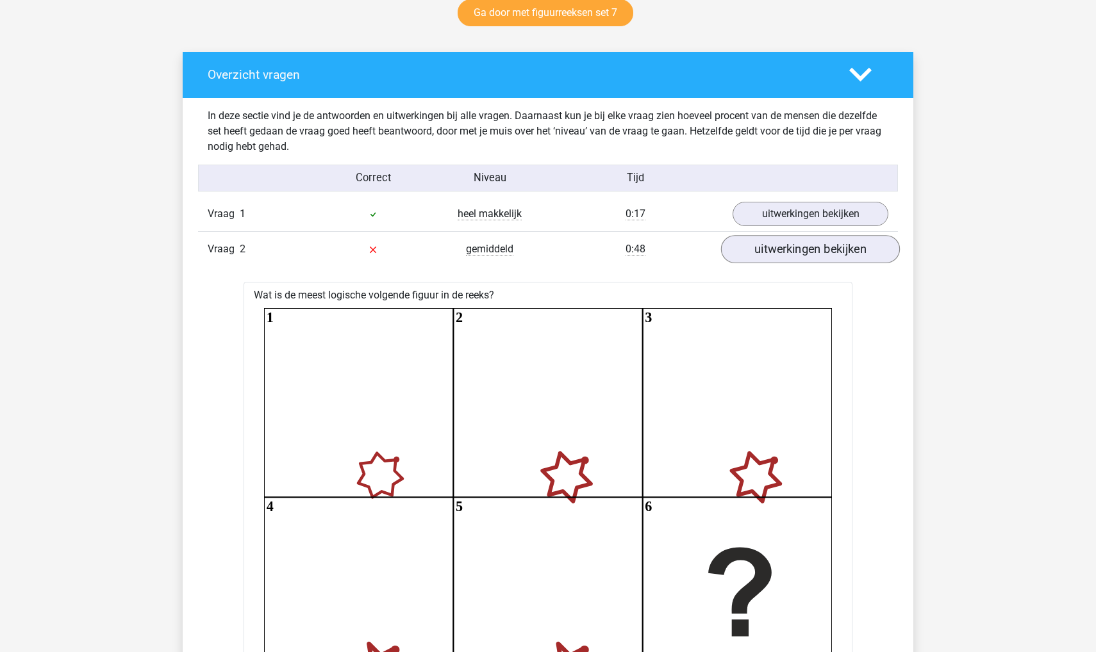
click at [795, 248] on link "uitwerkingen bekijken" at bounding box center [810, 250] width 179 height 28
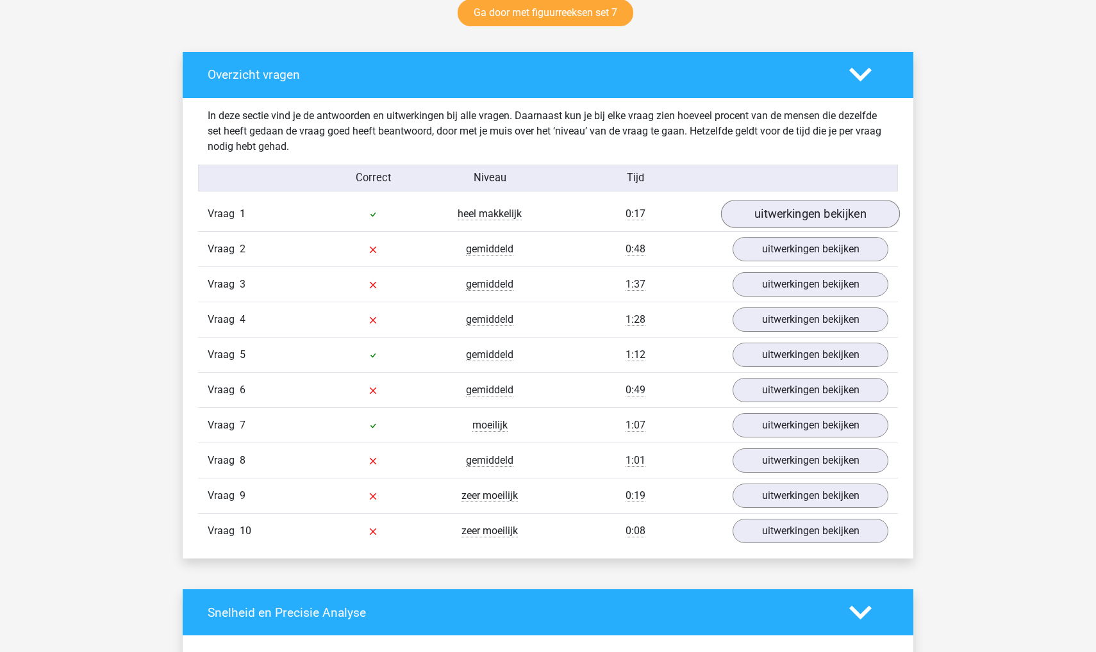
click at [869, 217] on link "uitwerkingen bekijken" at bounding box center [810, 215] width 179 height 28
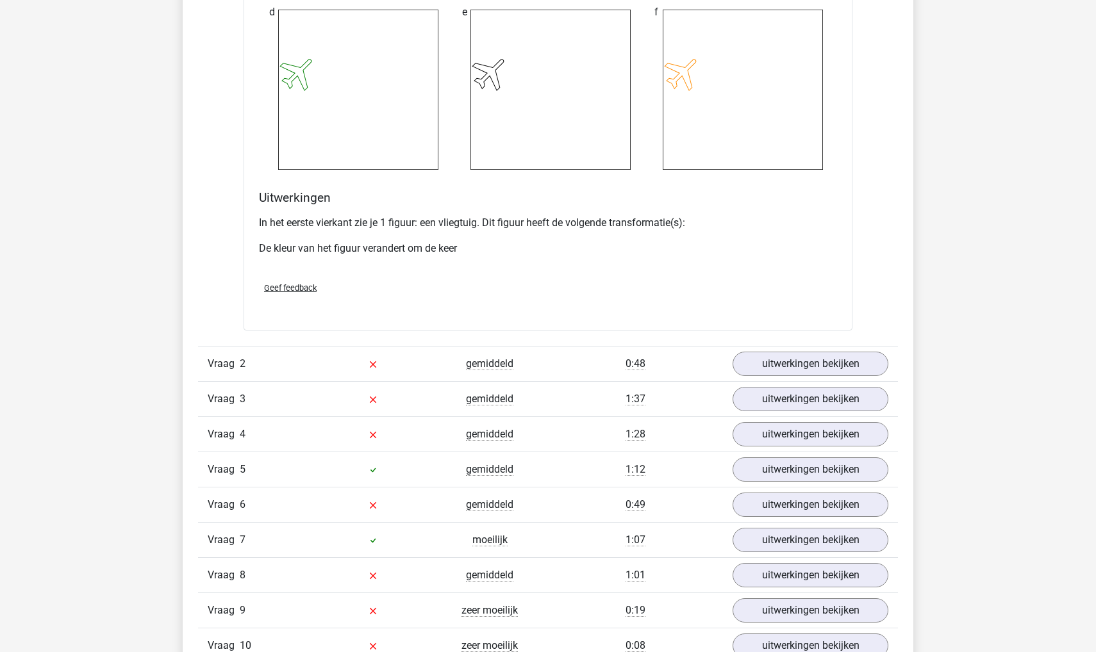
scroll to position [1583, 0]
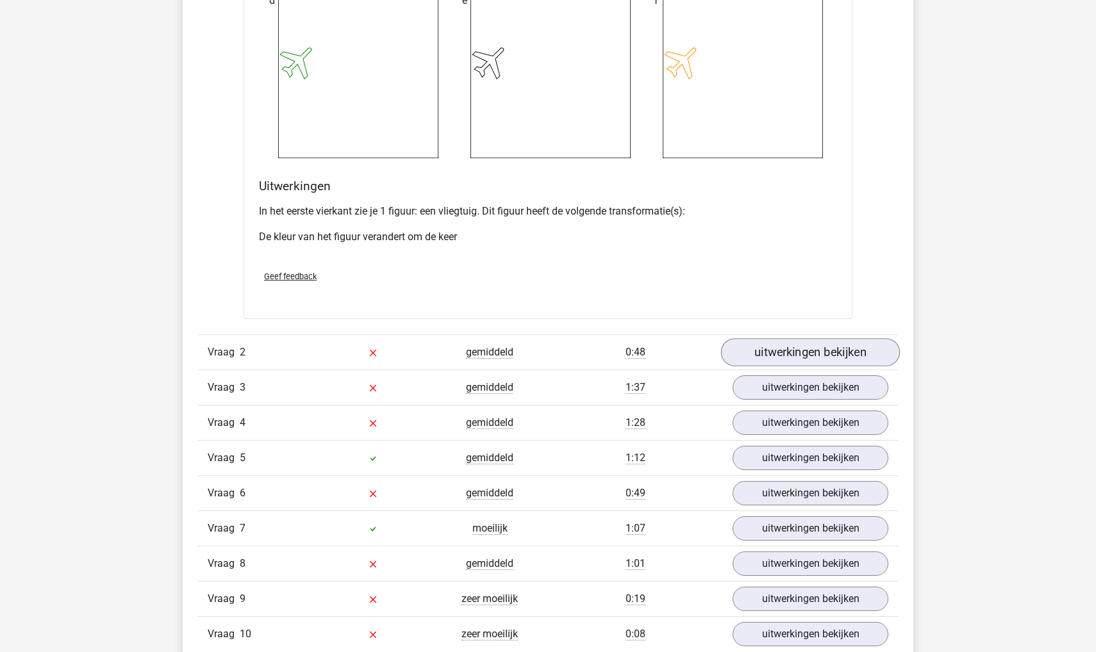
click at [765, 367] on link "uitwerkingen bekijken" at bounding box center [810, 352] width 179 height 28
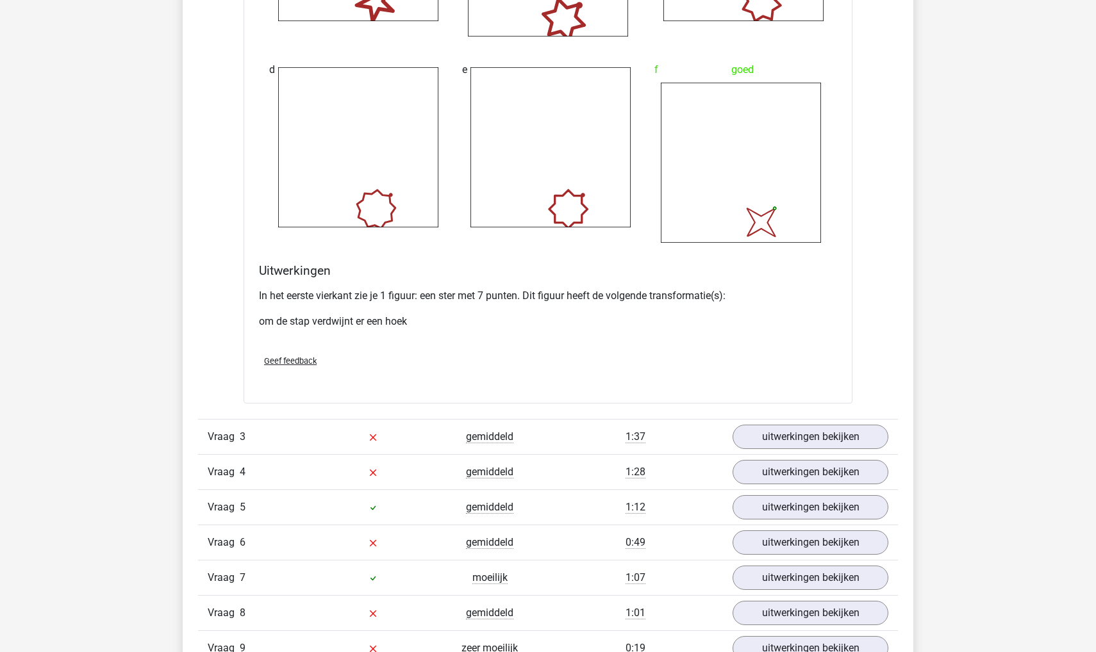
scroll to position [2550, 0]
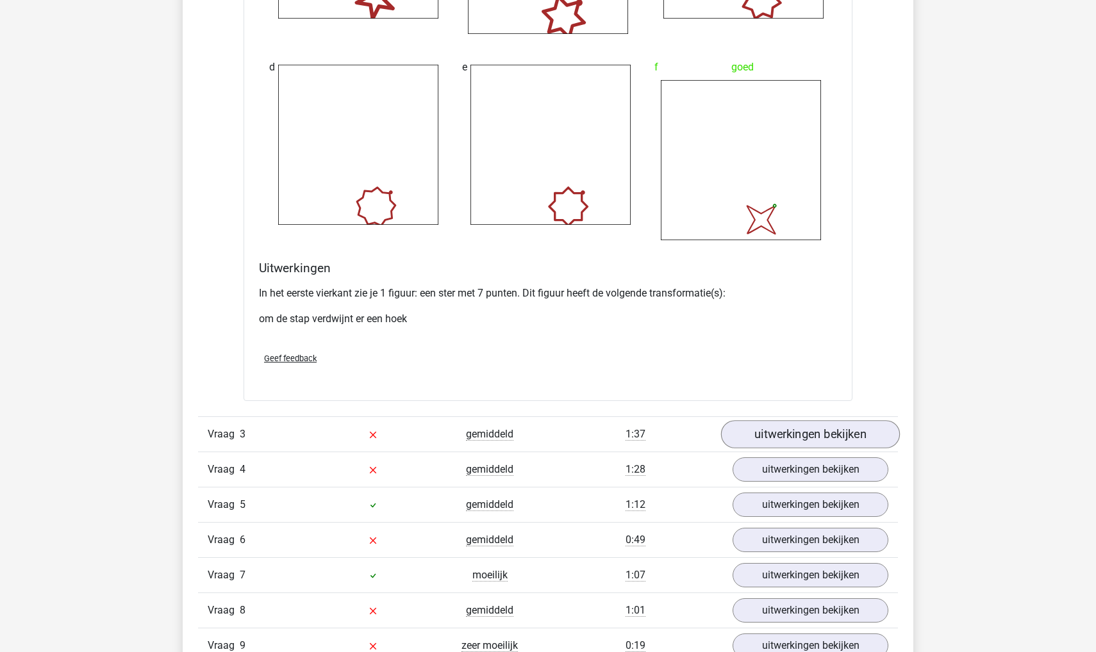
click at [786, 449] on link "uitwerkingen bekijken" at bounding box center [810, 434] width 179 height 28
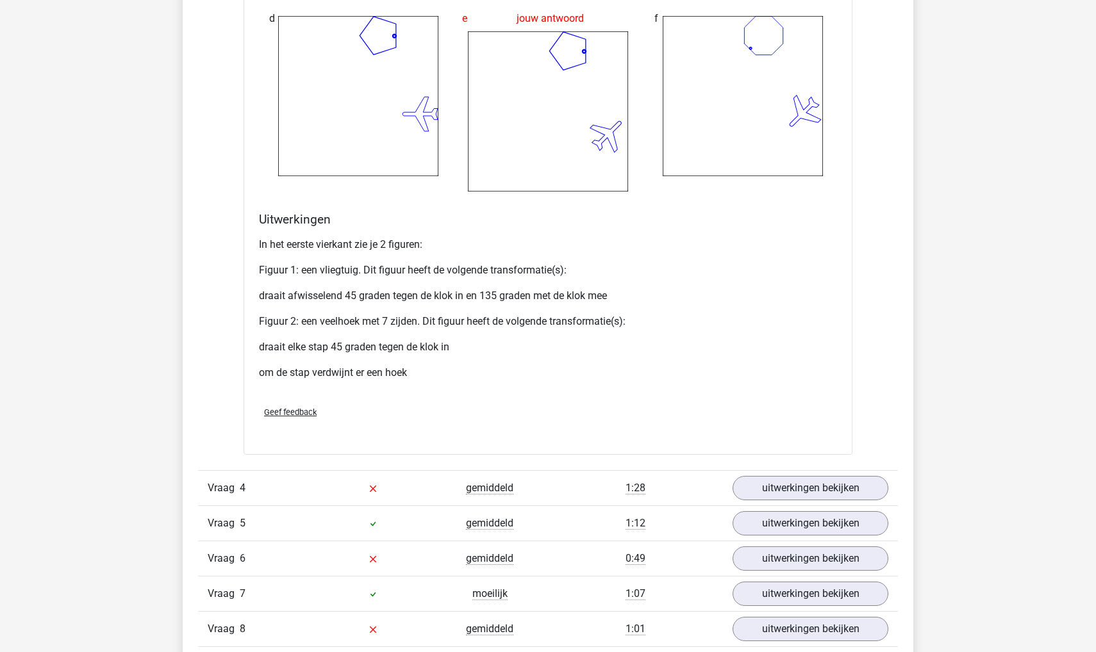
scroll to position [3654, 0]
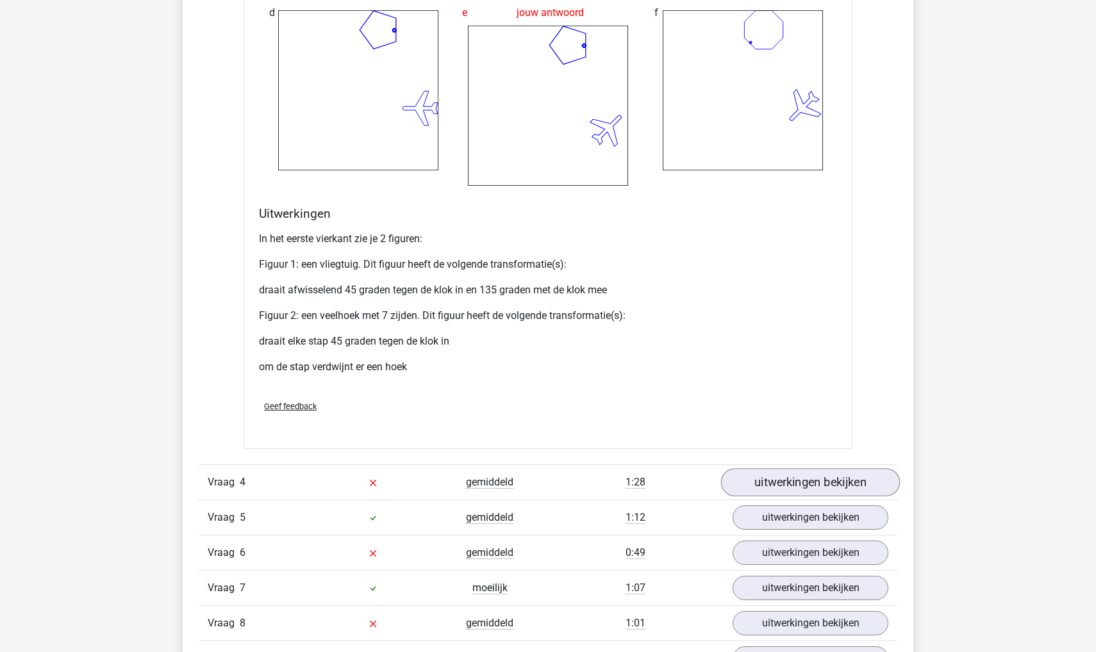
click at [809, 492] on link "uitwerkingen bekijken" at bounding box center [810, 482] width 179 height 28
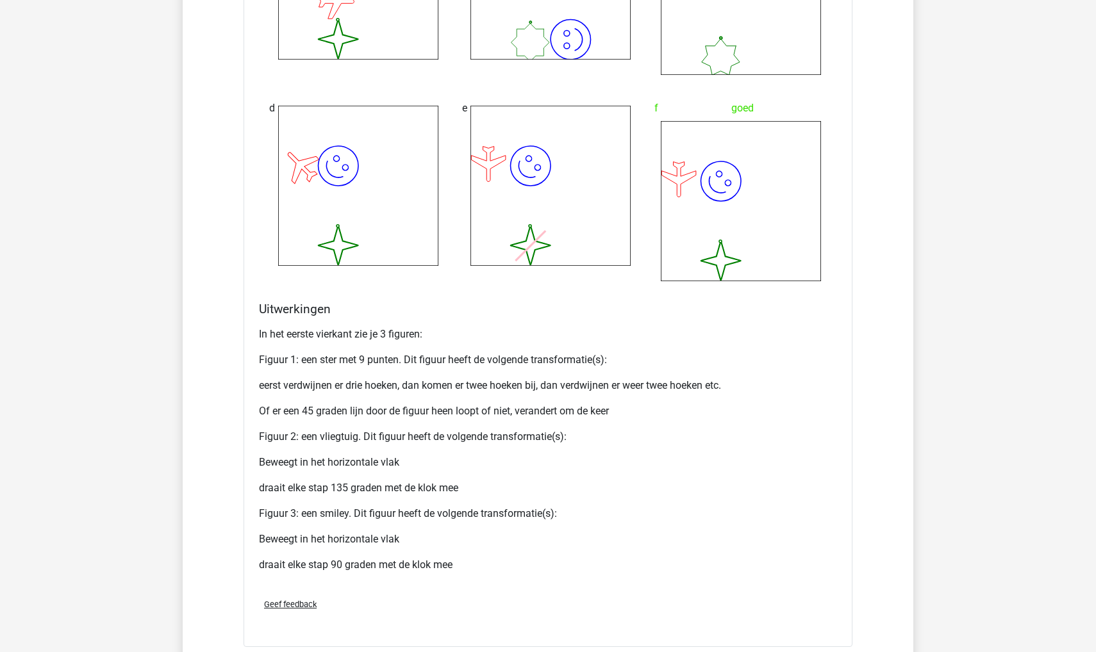
scroll to position [4717, 0]
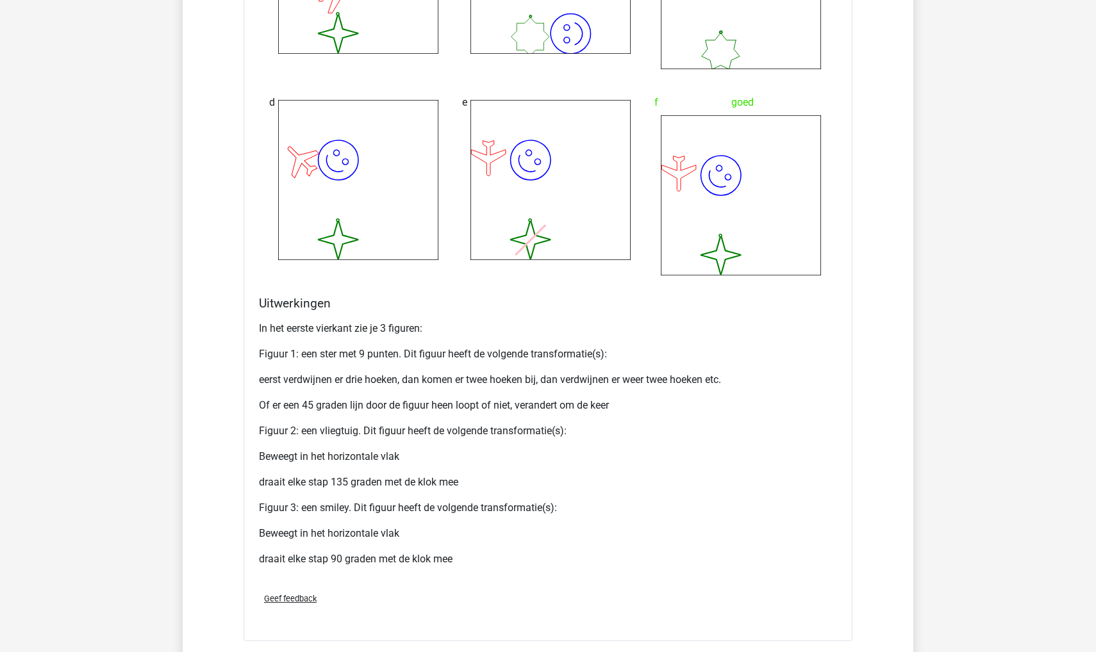
click at [376, 410] on div "In het eerste vierkant zie je 3 figuren: Figuur 1: een ster met 9 punten. Dit f…" at bounding box center [548, 449] width 578 height 267
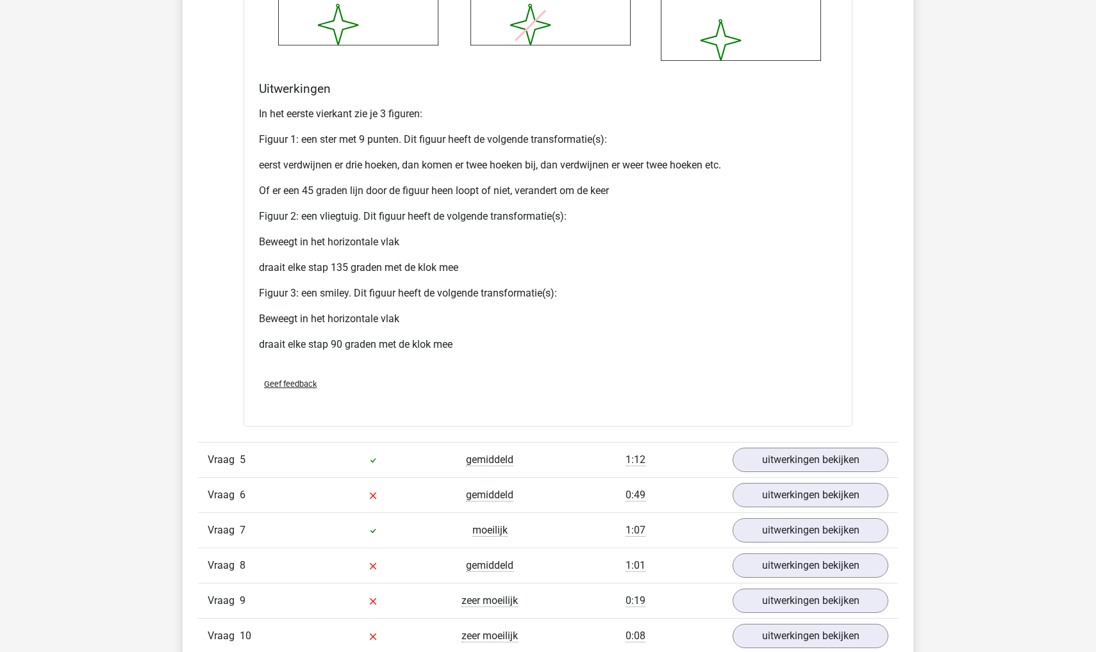
scroll to position [4934, 0]
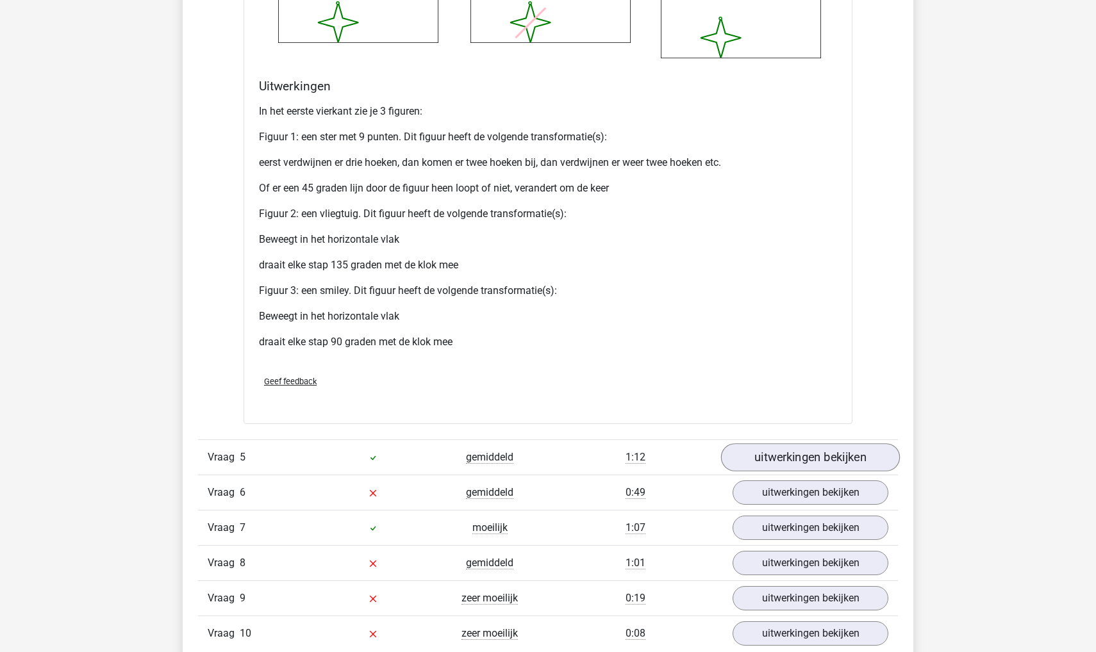
click at [825, 470] on link "uitwerkingen bekijken" at bounding box center [810, 457] width 179 height 28
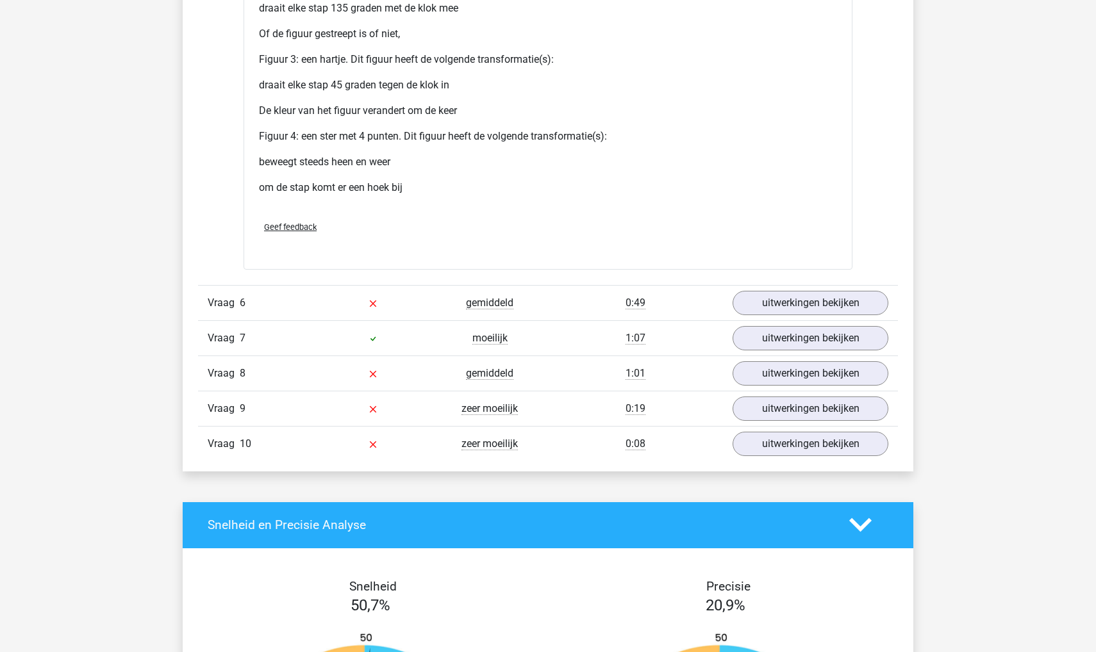
scroll to position [6419, 0]
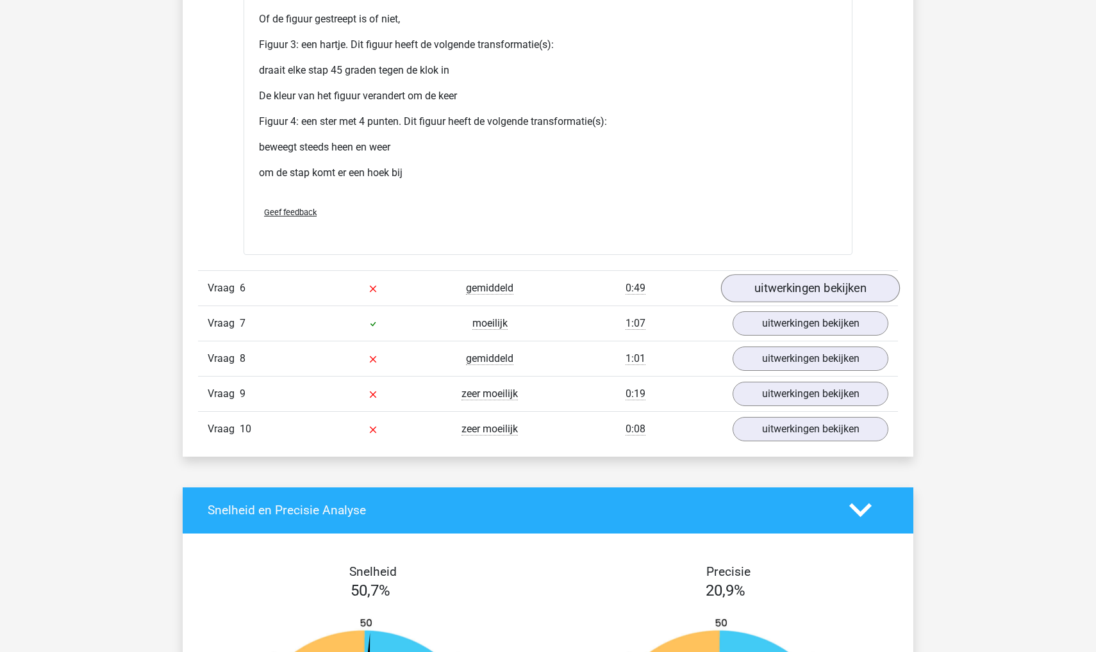
click at [783, 302] on link "uitwerkingen bekijken" at bounding box center [810, 288] width 179 height 28
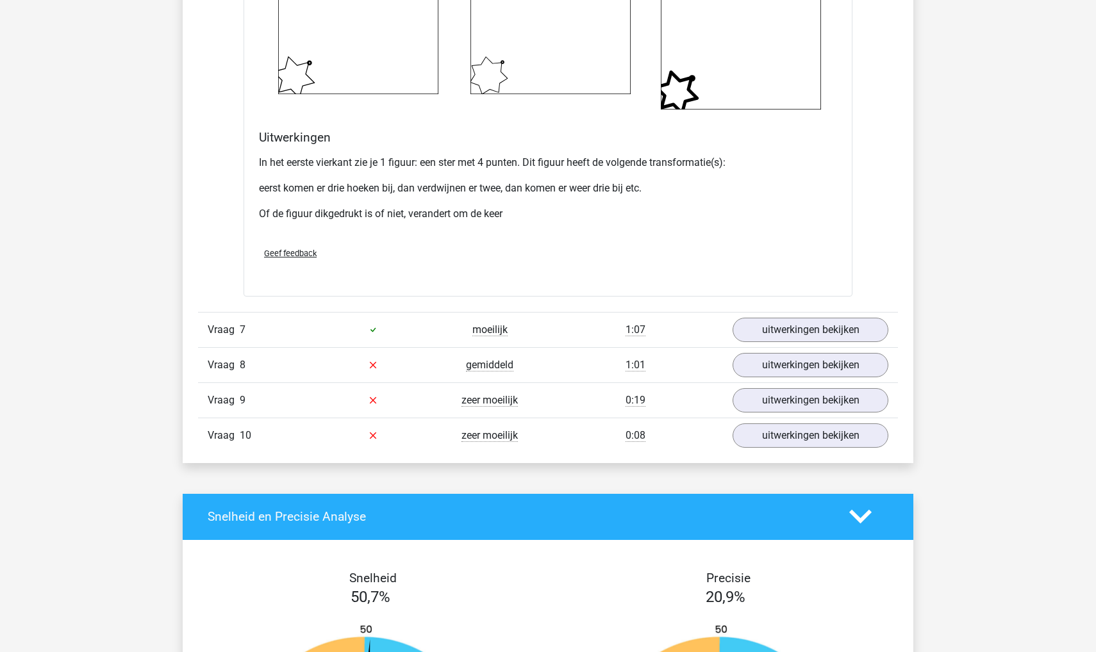
scroll to position [7454, 0]
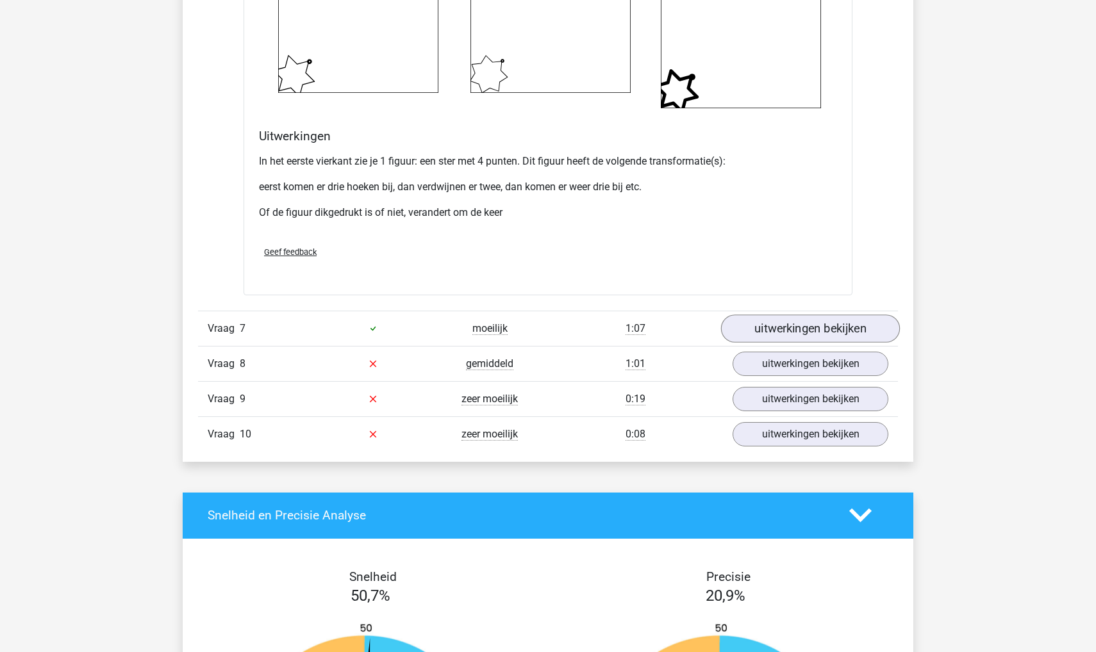
click at [802, 343] on link "uitwerkingen bekijken" at bounding box center [810, 329] width 179 height 28
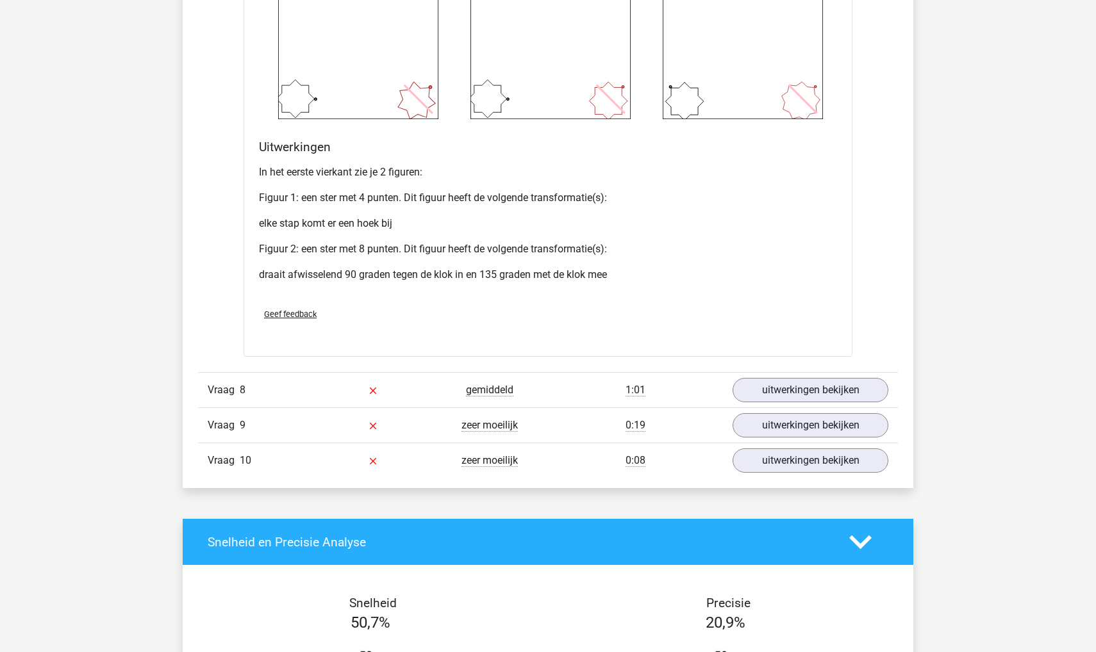
scroll to position [8513, 0]
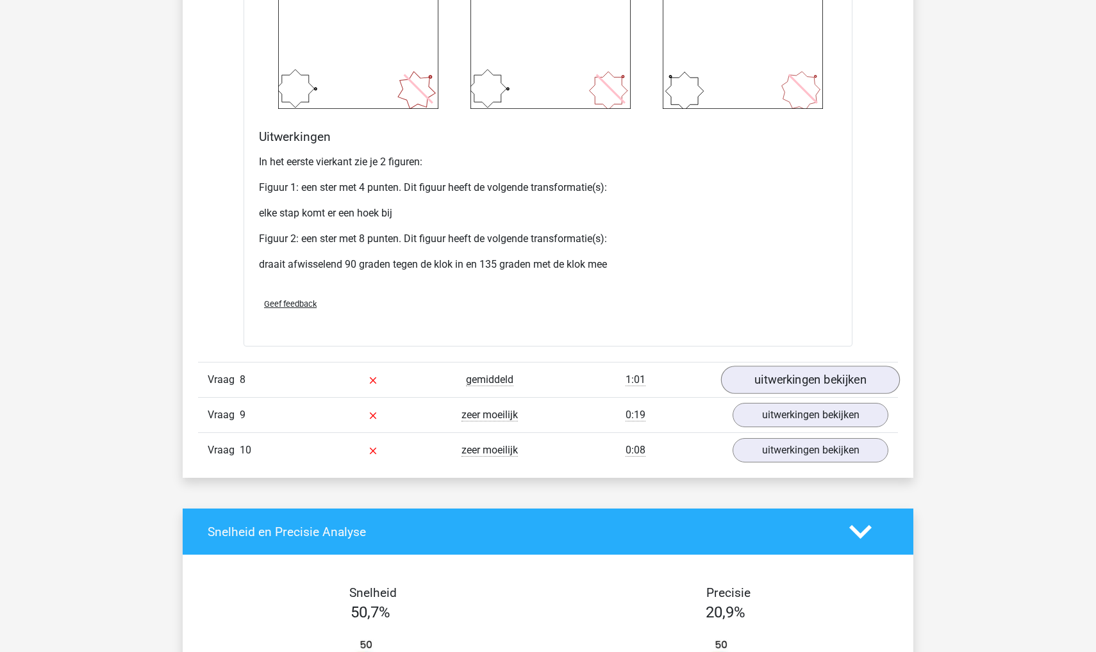
click at [764, 395] on link "uitwerkingen bekijken" at bounding box center [810, 381] width 179 height 28
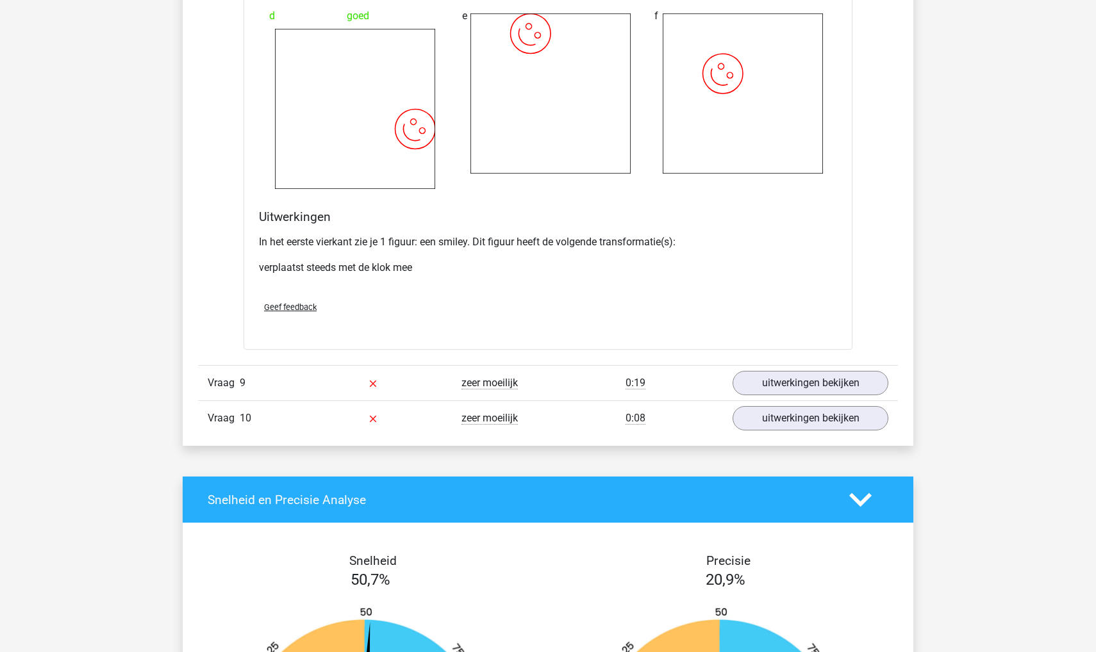
scroll to position [9565, 0]
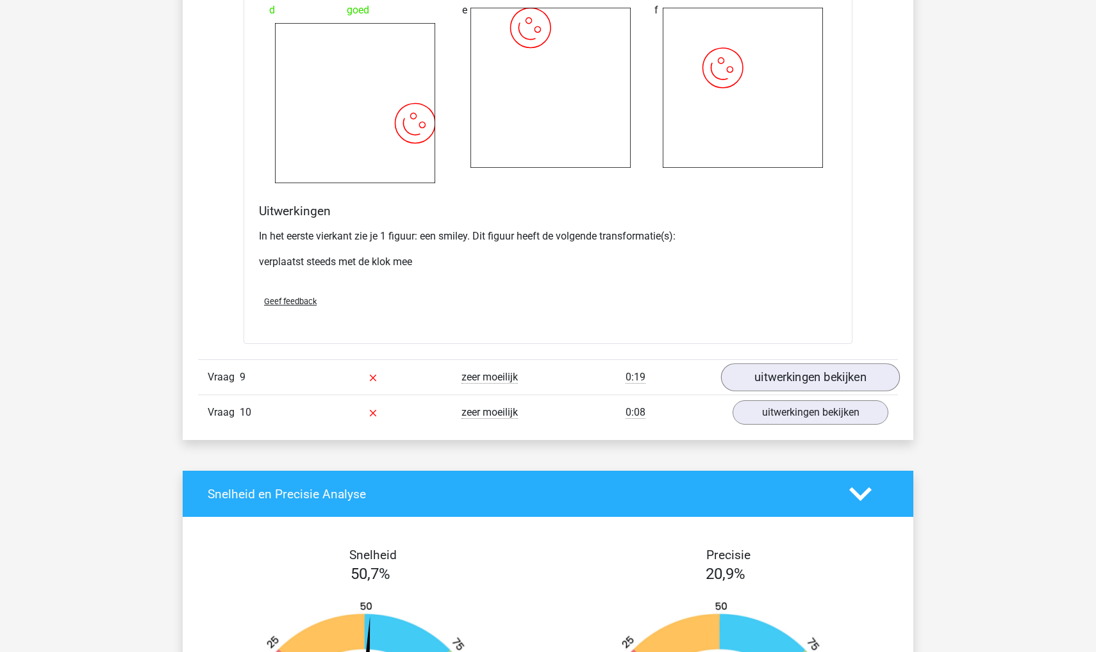
click at [785, 392] on link "uitwerkingen bekijken" at bounding box center [810, 378] width 179 height 28
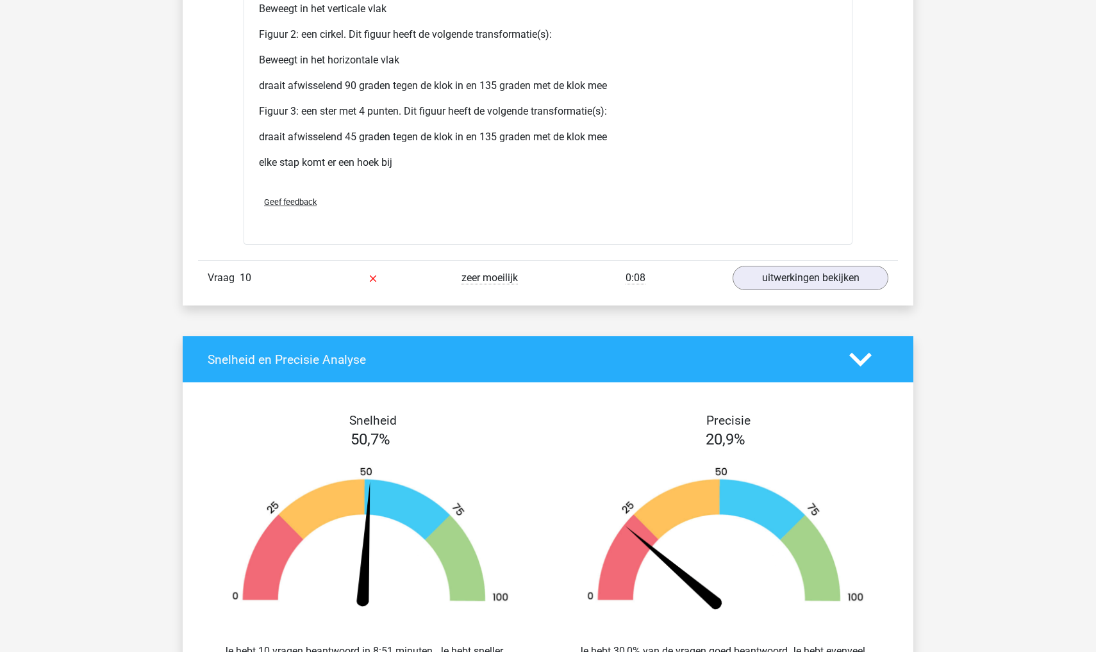
scroll to position [10884, 0]
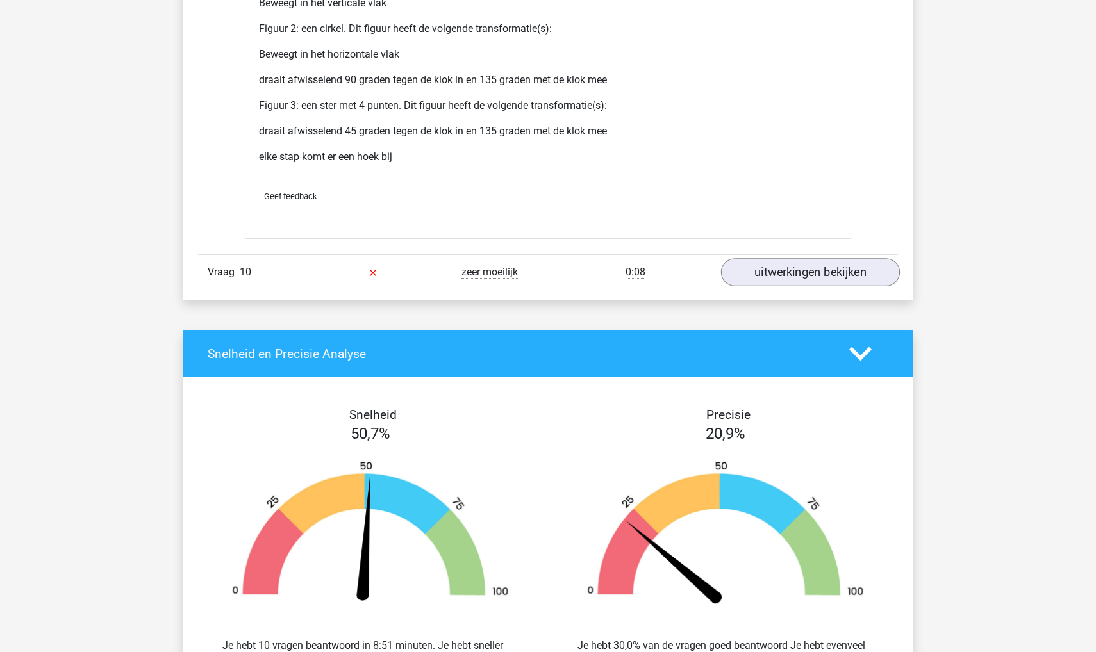
click at [758, 286] on link "uitwerkingen bekijken" at bounding box center [810, 272] width 179 height 28
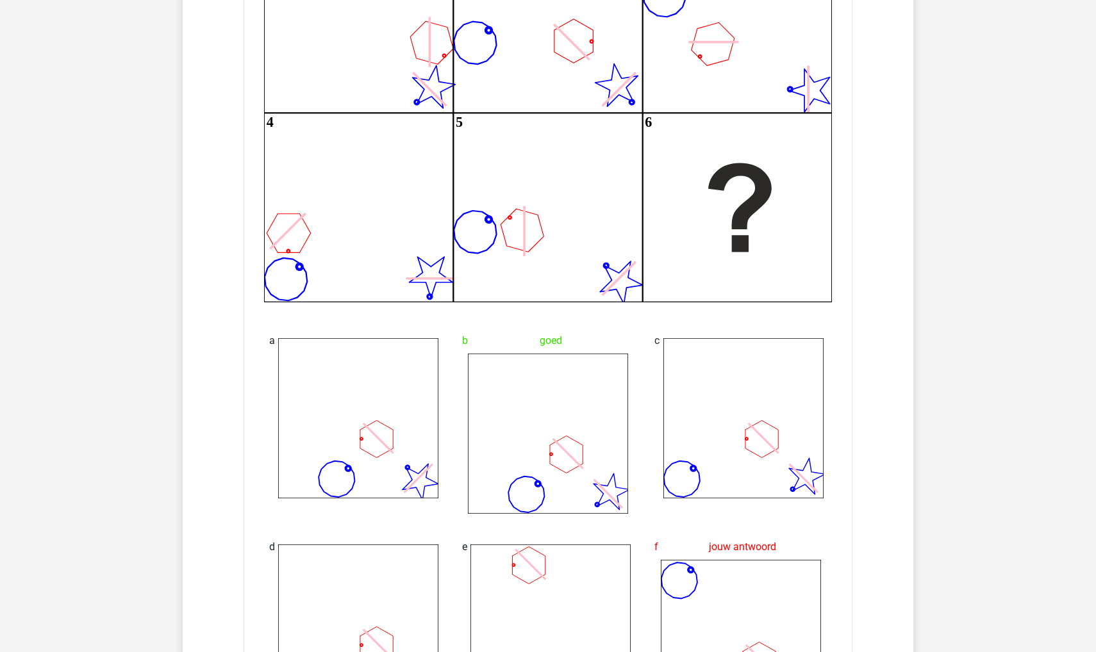
scroll to position [11318, 0]
